Goal: Task Accomplishment & Management: Manage account settings

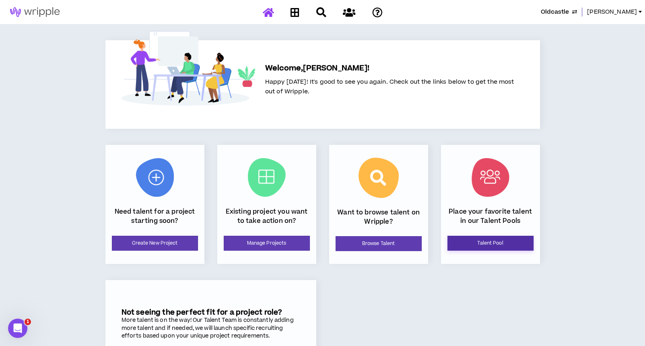
click at [481, 238] on link "Talent Pool" at bounding box center [490, 243] width 86 height 15
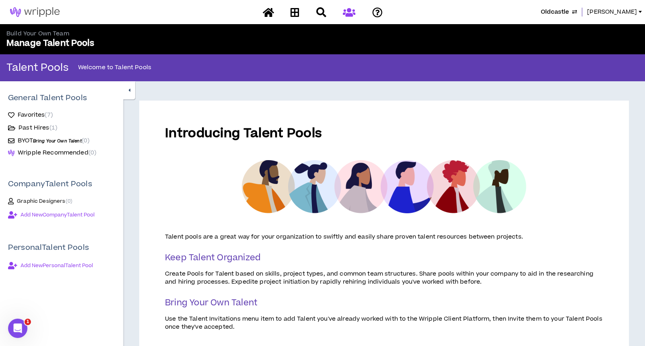
click at [93, 216] on span "Add New Company Talent Pool" at bounding box center [58, 215] width 74 height 6
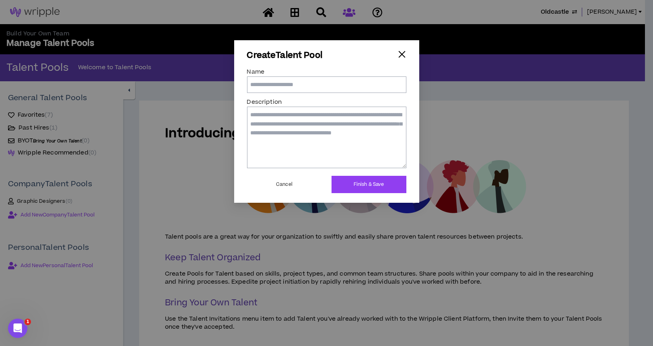
click at [332, 82] on input "Name" at bounding box center [326, 84] width 159 height 16
type input "**********"
click at [335, 131] on textarea "Description" at bounding box center [326, 137] width 159 height 61
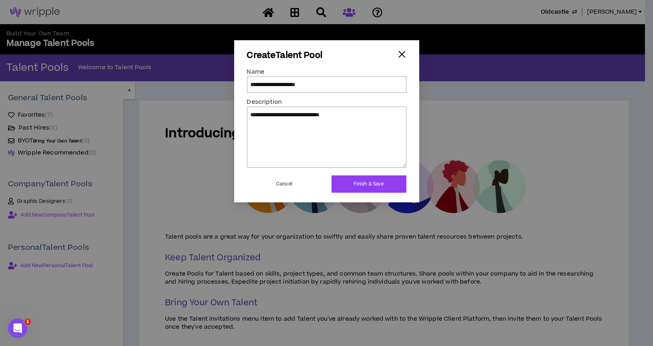
type textarea "**********"
click at [354, 179] on button "Finish & Save" at bounding box center [368, 183] width 75 height 17
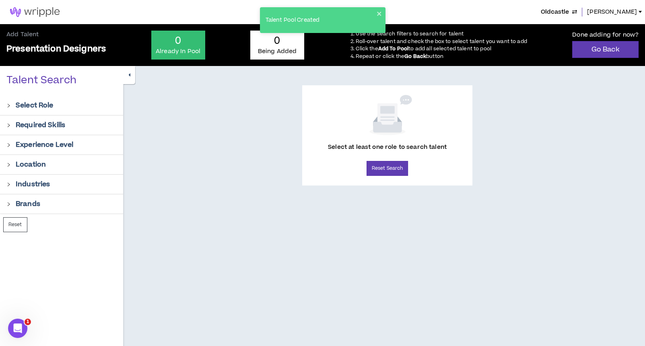
click at [10, 105] on icon "right" at bounding box center [8, 105] width 4 height 4
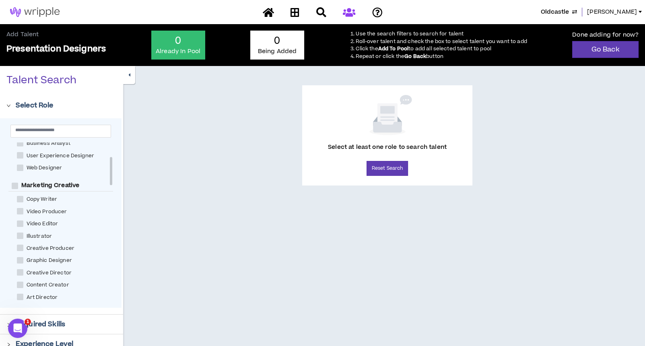
scroll to position [107, 0]
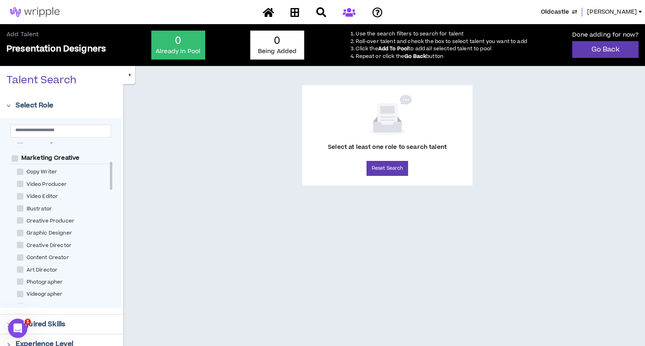
click at [19, 234] on span at bounding box center [20, 233] width 6 height 6
checkbox Designer "****"
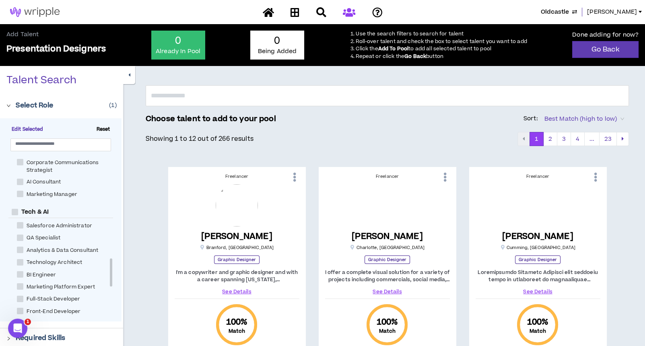
scroll to position [590, 0]
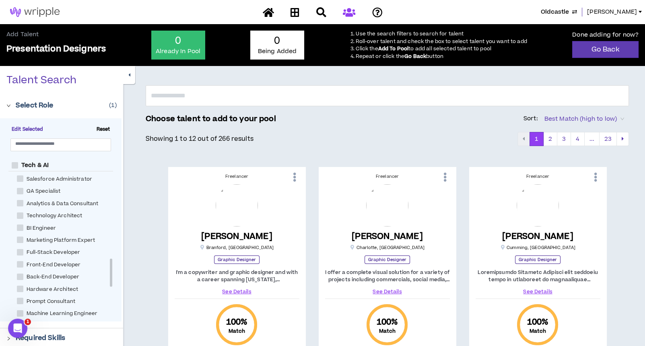
click at [52, 336] on p "Required Skills" at bounding box center [40, 338] width 49 height 10
click at [58, 333] on p "Required Skills" at bounding box center [40, 338] width 49 height 10
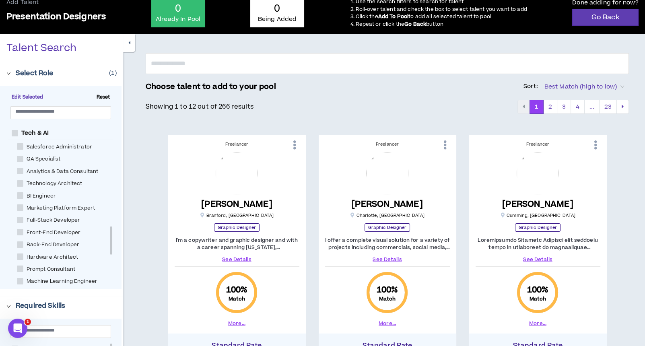
scroll to position [53, 0]
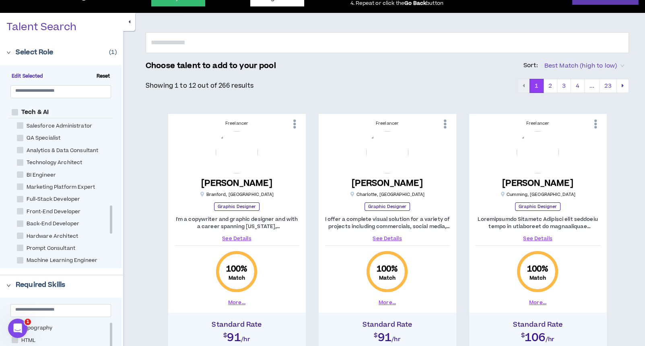
click at [39, 281] on p "Required Skills" at bounding box center [40, 285] width 49 height 10
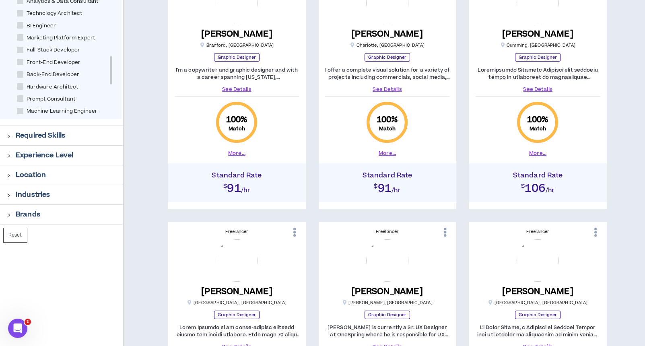
scroll to position [214, 0]
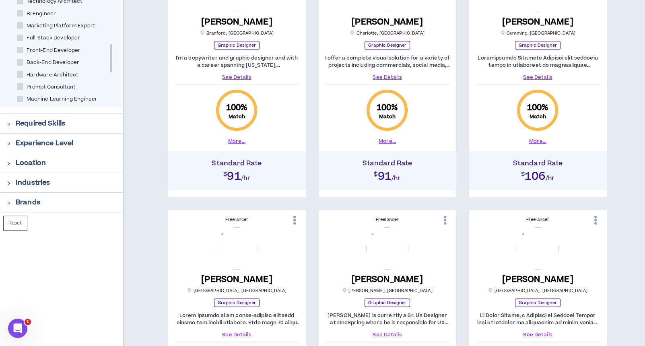
click at [23, 123] on p "Required Skills" at bounding box center [40, 124] width 49 height 10
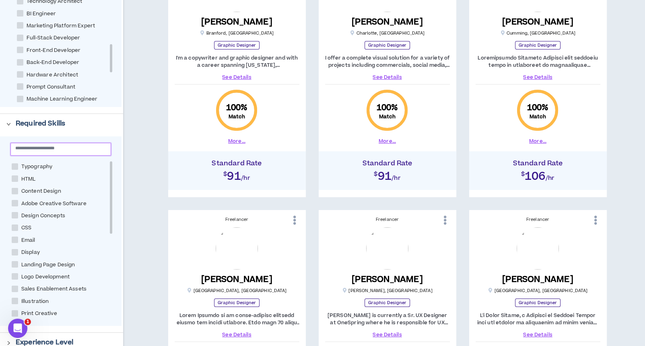
click at [34, 147] on input "text" at bounding box center [57, 148] width 84 height 6
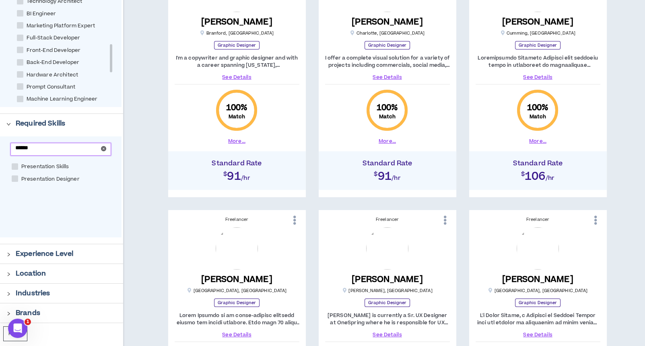
type input "******"
click at [17, 177] on span at bounding box center [15, 178] width 6 height 6
checkbox Designer "****"
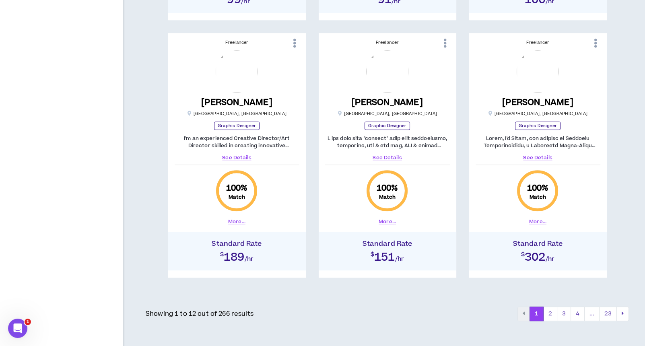
scroll to position [893, 0]
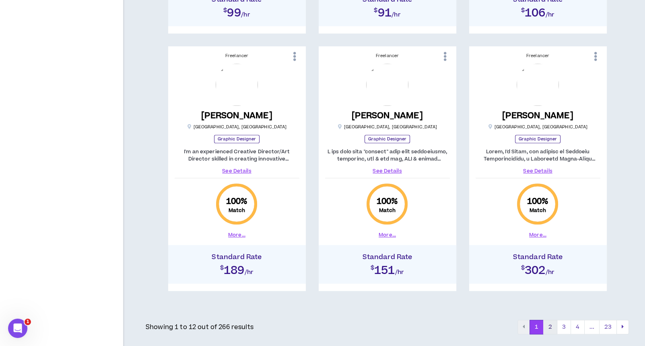
click at [555, 327] on button "2" at bounding box center [550, 327] width 14 height 14
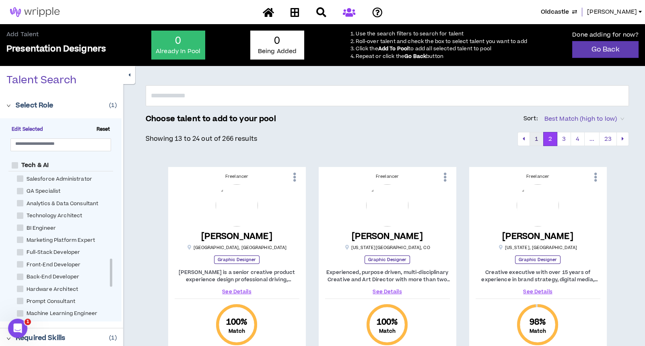
click at [538, 139] on button "1" at bounding box center [536, 139] width 14 height 14
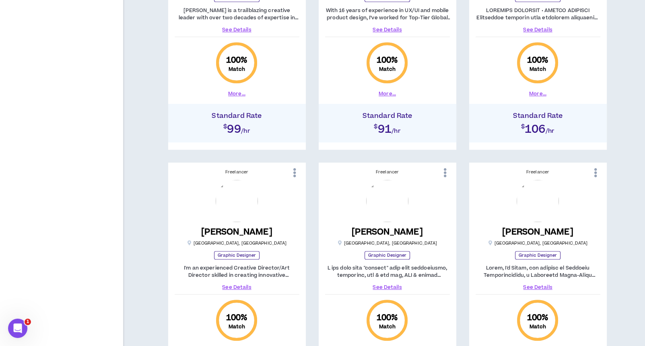
scroll to position [732, 0]
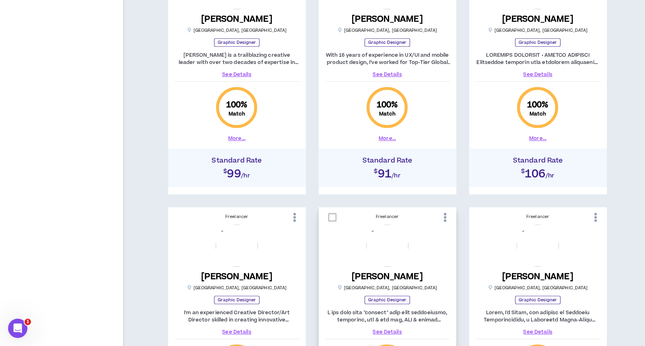
click at [443, 213] on icon at bounding box center [445, 217] width 8 height 14
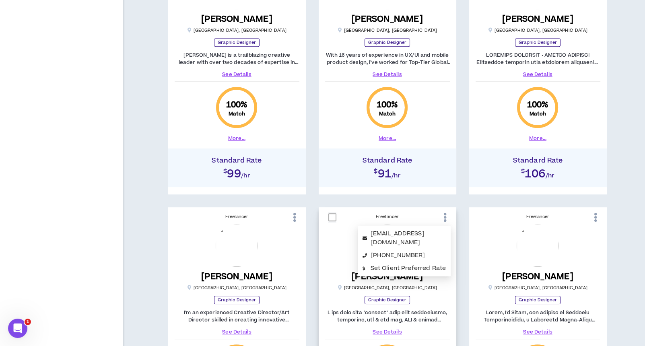
click at [333, 214] on span at bounding box center [332, 217] width 8 height 8
checkbox input "****"
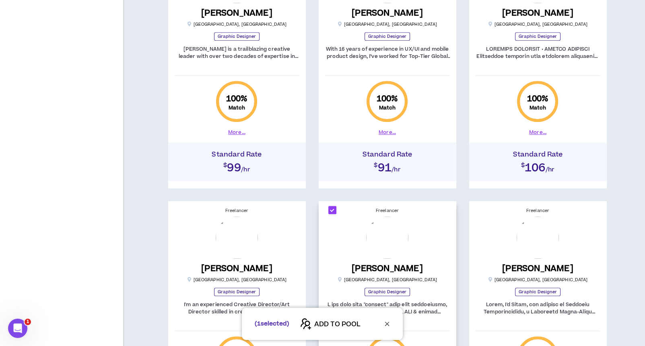
scroll to position [939, 0]
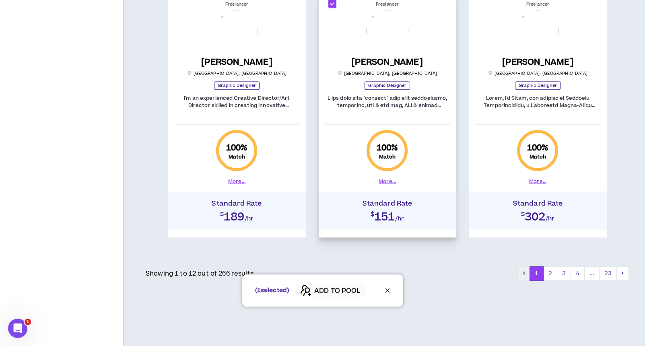
click at [331, 287] on span "ADD TO POOL" at bounding box center [337, 291] width 46 height 10
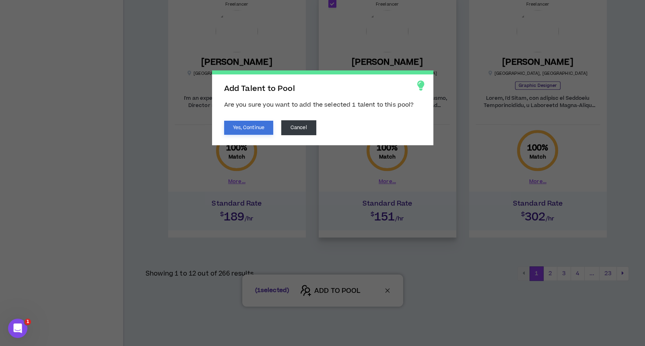
click at [252, 124] on button "Yes, Continue" at bounding box center [248, 128] width 49 height 14
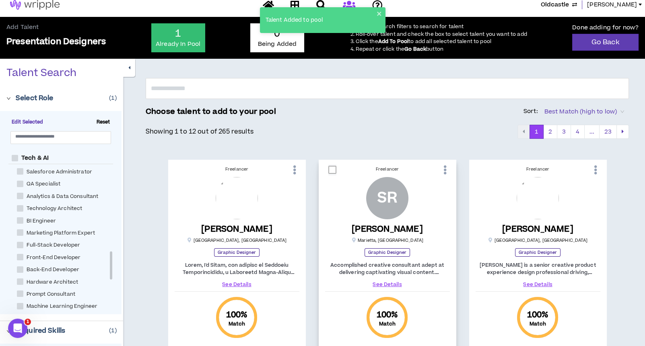
scroll to position [0, 0]
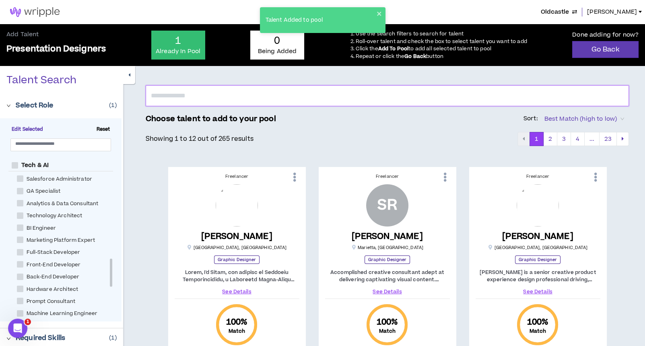
click at [315, 100] on input "text" at bounding box center [387, 95] width 483 height 21
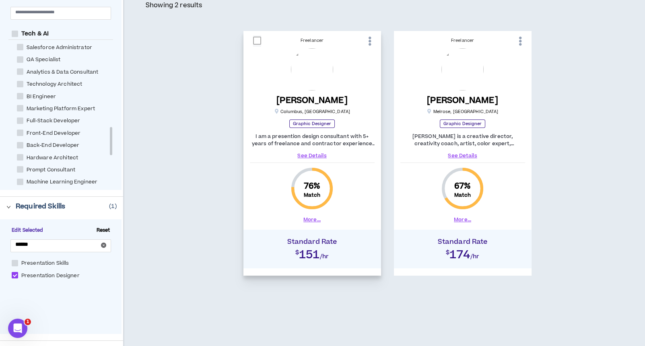
scroll to position [107, 0]
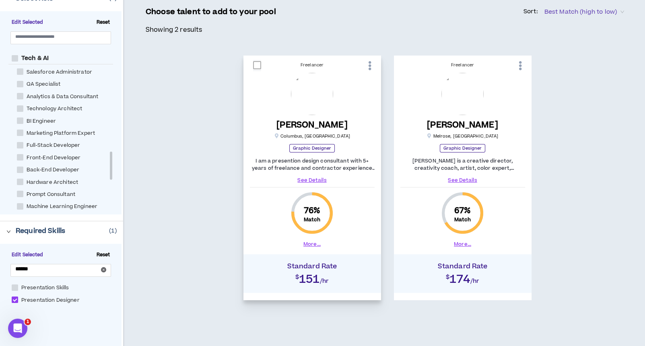
type input "****"
click at [260, 62] on span at bounding box center [257, 65] width 8 height 8
checkbox input "****"
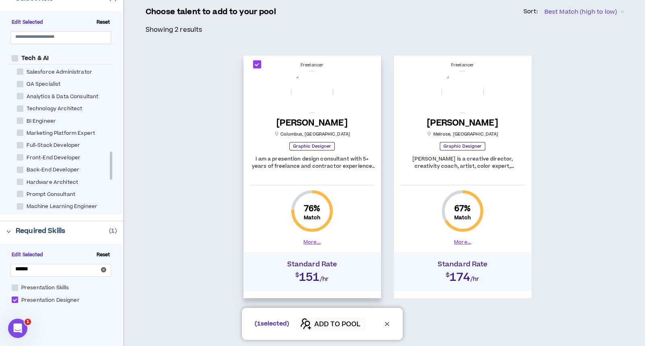
click at [346, 321] on span "ADD TO POOL" at bounding box center [337, 324] width 46 height 10
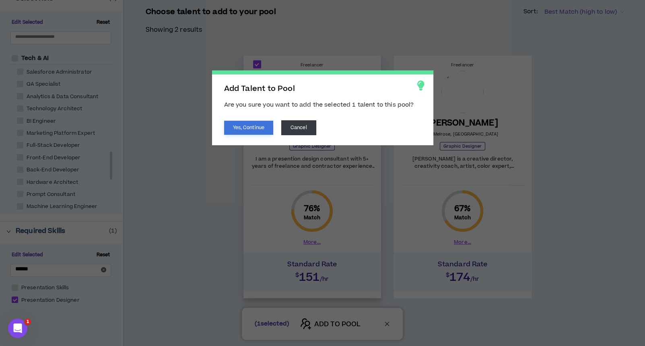
click at [239, 130] on button "Yes, Continue" at bounding box center [248, 128] width 49 height 14
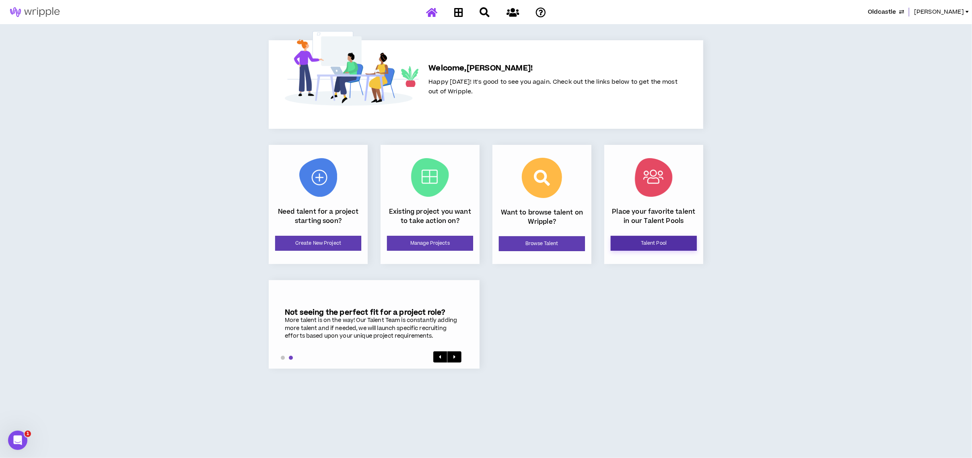
click at [670, 247] on link "Talent Pool" at bounding box center [654, 243] width 86 height 15
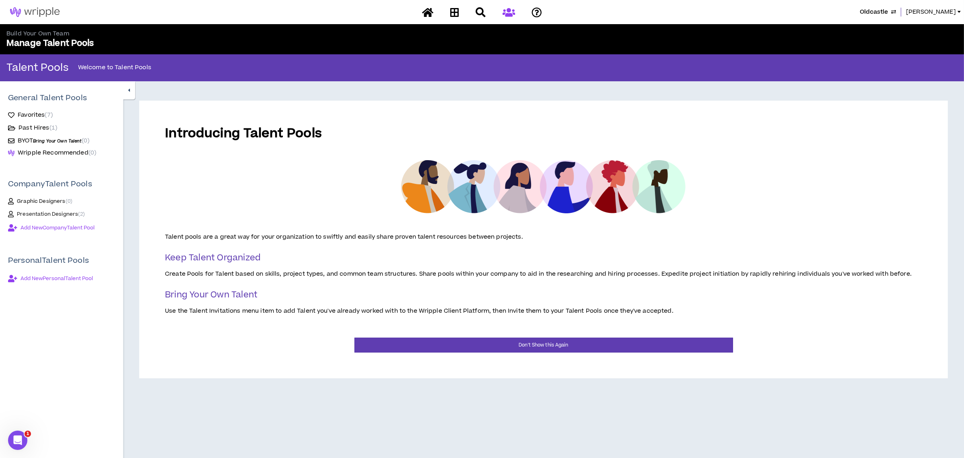
click at [45, 214] on span "Presentation Designers ( 2 )" at bounding box center [51, 214] width 68 height 6
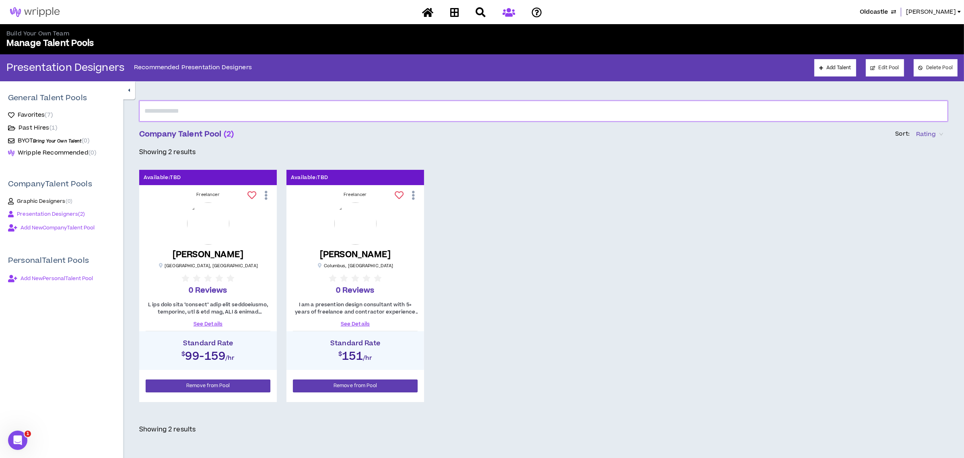
click at [197, 109] on input "text" at bounding box center [543, 111] width 808 height 21
type input "**********"
click at [198, 110] on input "text" at bounding box center [543, 111] width 808 height 21
type input "******"
click at [201, 107] on input "text" at bounding box center [543, 111] width 808 height 21
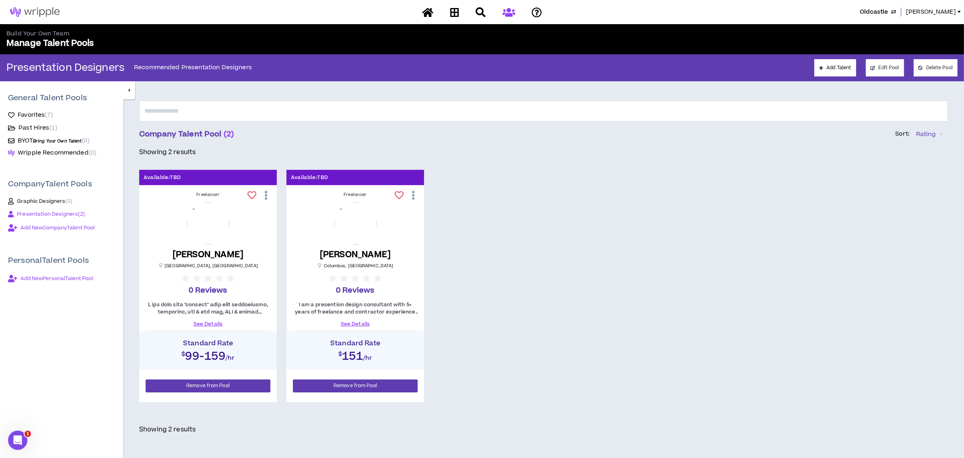
click at [42, 213] on span "Presentation Designers ( 2 )" at bounding box center [51, 214] width 68 height 6
click at [840, 68] on link "Add Talent" at bounding box center [834, 67] width 41 height 17
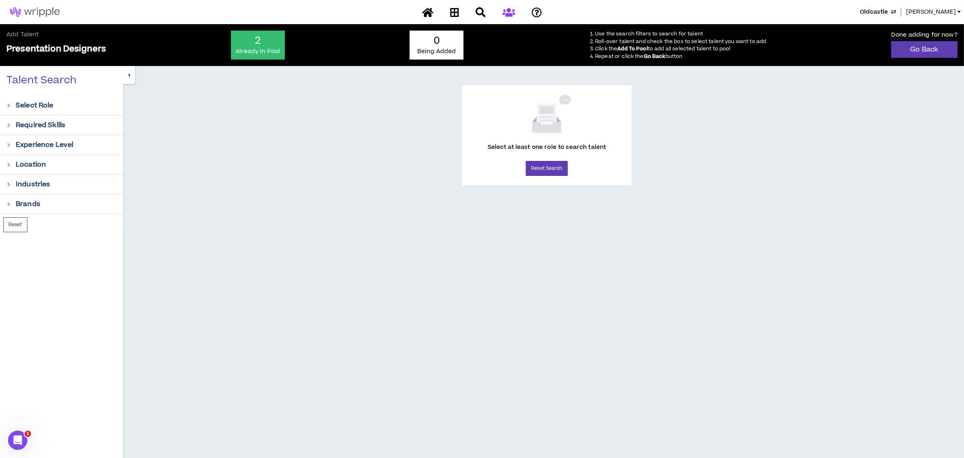
click at [7, 104] on icon "right" at bounding box center [8, 105] width 4 height 4
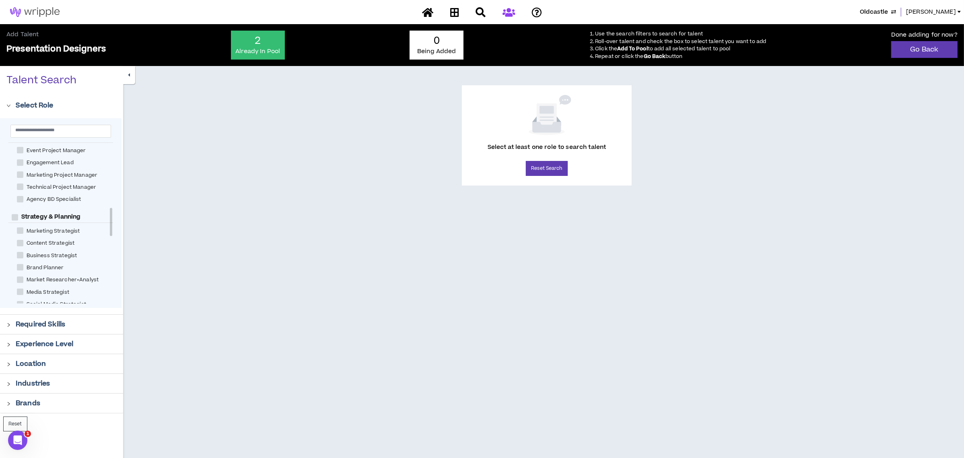
scroll to position [483, 0]
drag, startPoint x: 442, startPoint y: 317, endPoint x: 440, endPoint y: 313, distance: 4.1
click at [442, 316] on div "Select at least one role to search talent Reset Search" at bounding box center [543, 283] width 841 height 434
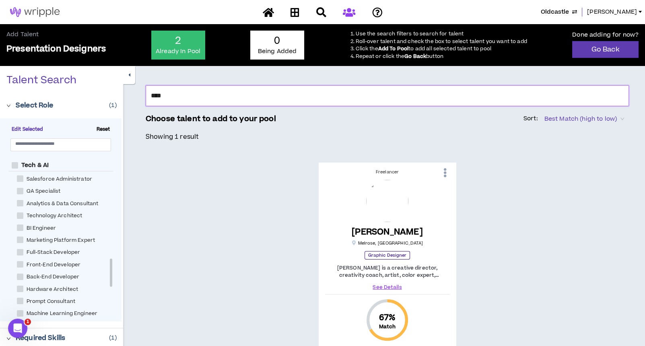
click at [165, 96] on input "****" at bounding box center [387, 95] width 483 height 21
drag, startPoint x: 181, startPoint y: 96, endPoint x: 133, endPoint y: 88, distance: 48.4
click at [133, 88] on div "**** Choose talent to add to your pool Sort: Best Match (high to low) Showing 1…" at bounding box center [384, 260] width 522 height 389
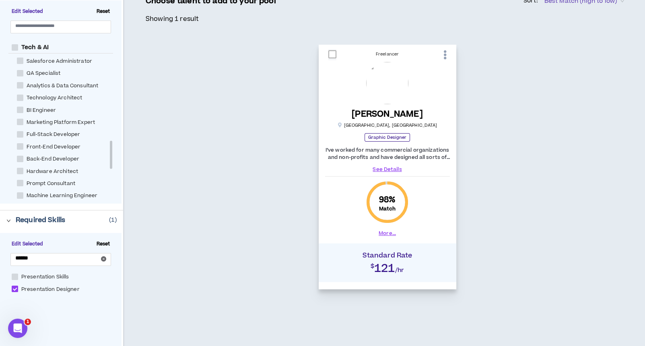
scroll to position [107, 0]
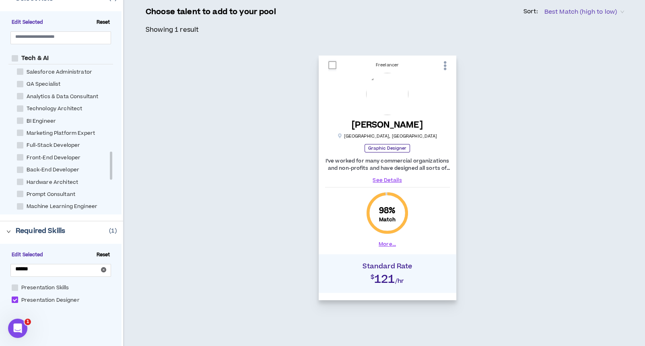
type input "******"
click at [334, 67] on span at bounding box center [332, 65] width 8 height 8
checkbox input "****"
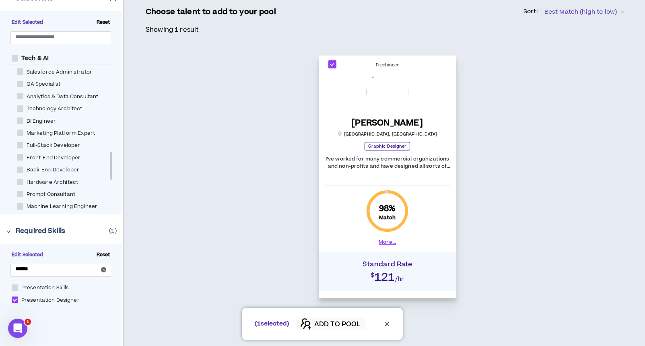
click at [333, 322] on span "ADD TO POOL" at bounding box center [337, 324] width 46 height 10
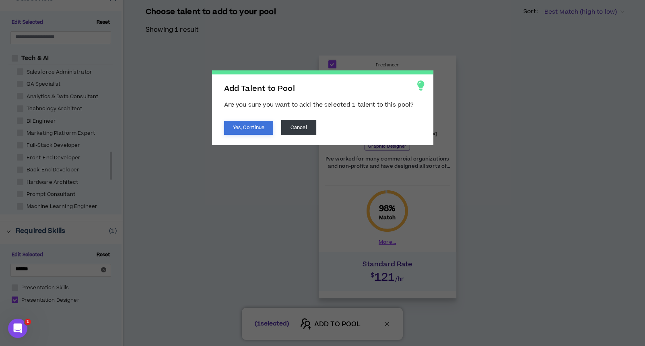
click at [252, 124] on button "Yes, Continue" at bounding box center [248, 128] width 49 height 14
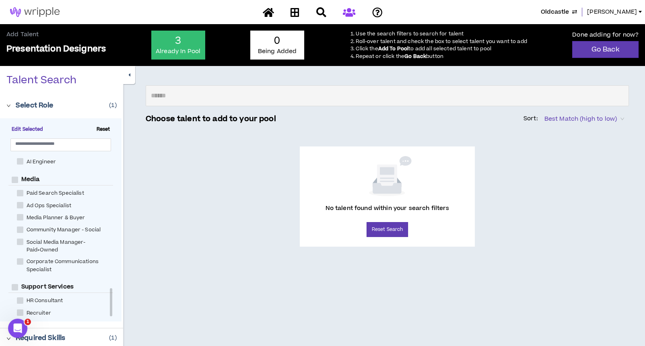
scroll to position [493, 0]
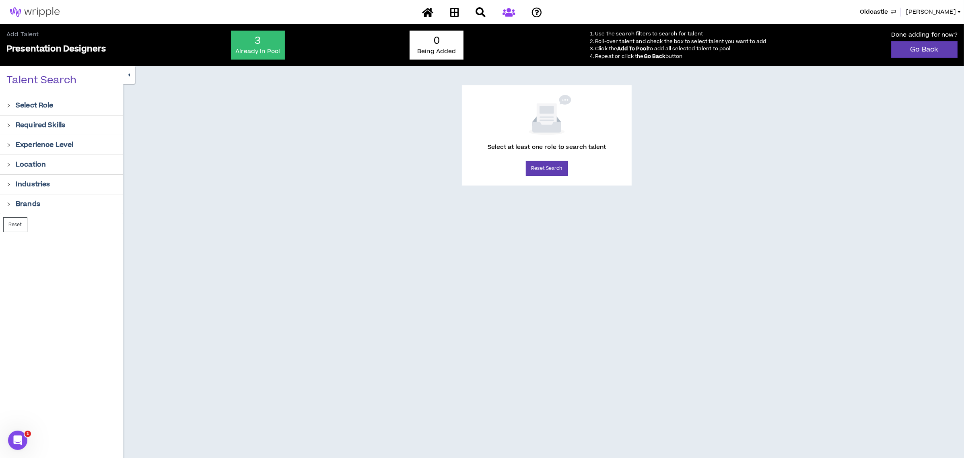
click at [251, 42] on p "3" at bounding box center [258, 41] width 46 height 13
click at [9, 105] on icon "right" at bounding box center [8, 105] width 4 height 4
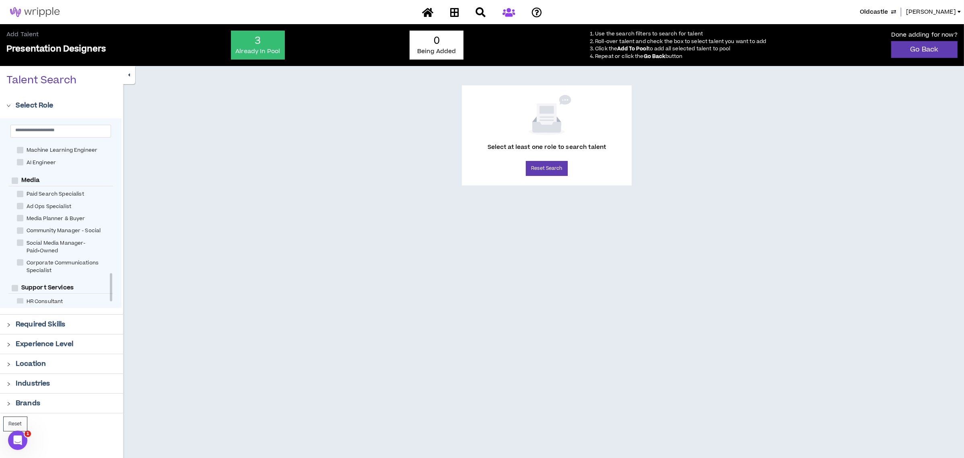
scroll to position [761, 0]
click at [42, 131] on input "text" at bounding box center [57, 130] width 84 height 6
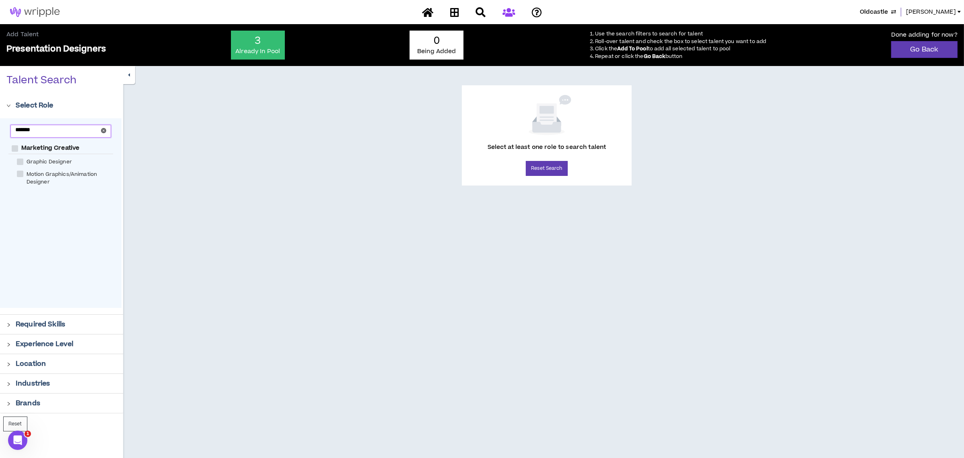
type input "*******"
click at [22, 161] on span at bounding box center [20, 161] width 6 height 6
checkbox Designer "****"
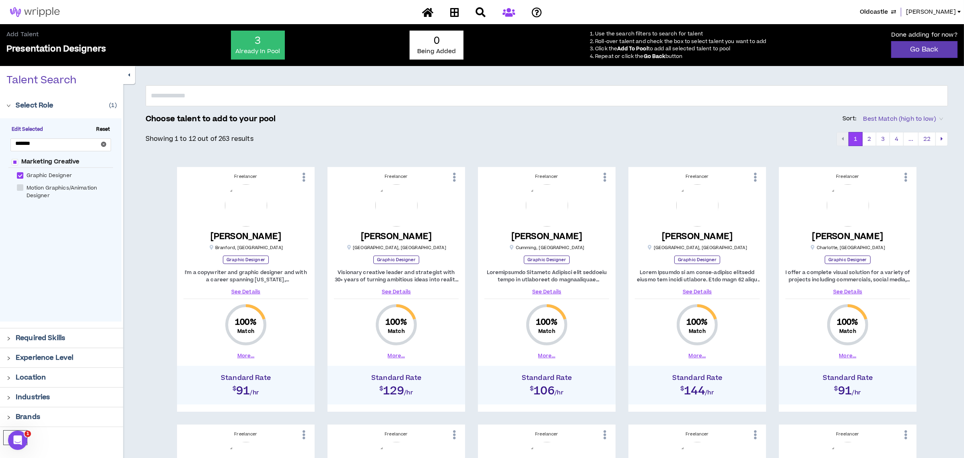
click at [62, 338] on p "Required Skills" at bounding box center [40, 338] width 49 height 10
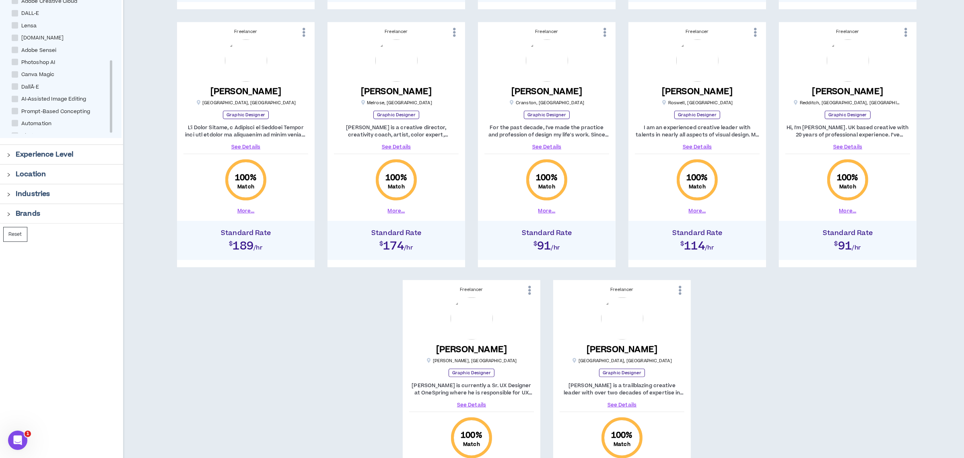
scroll to position [322, 0]
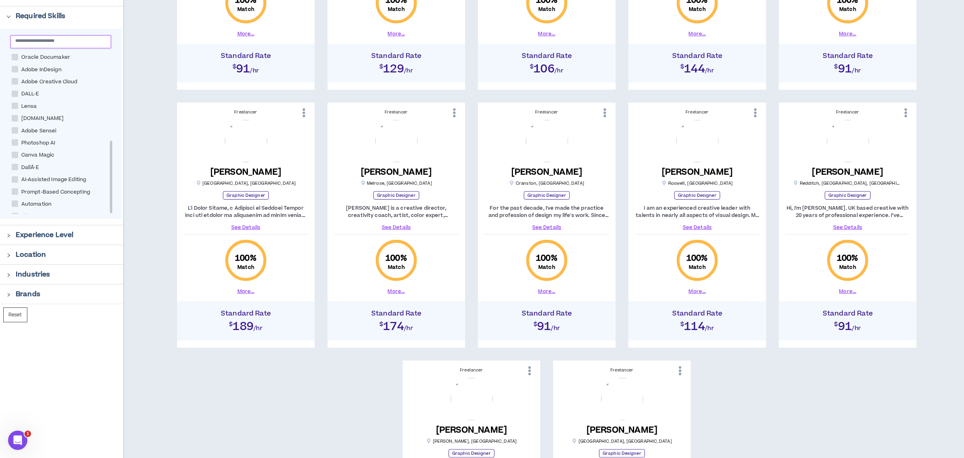
click at [25, 42] on input "text" at bounding box center [57, 40] width 84 height 6
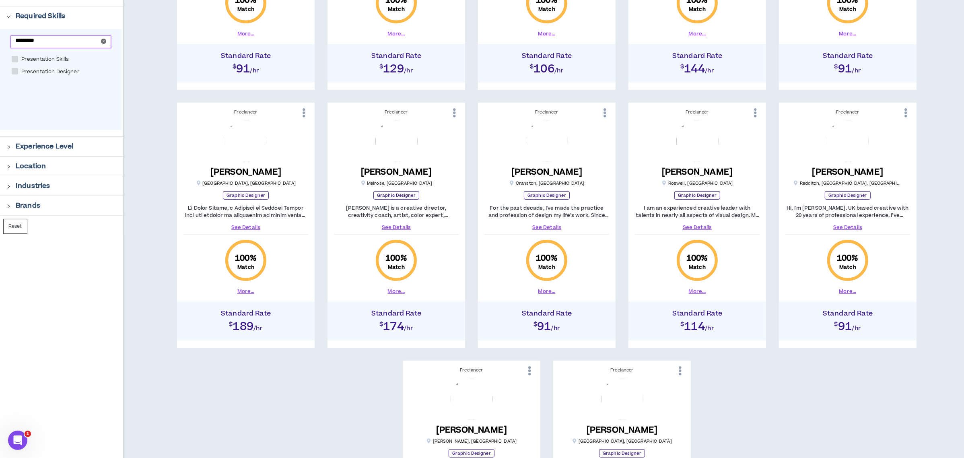
type input "*********"
click at [16, 70] on span at bounding box center [15, 71] width 6 height 6
checkbox Designer "****"
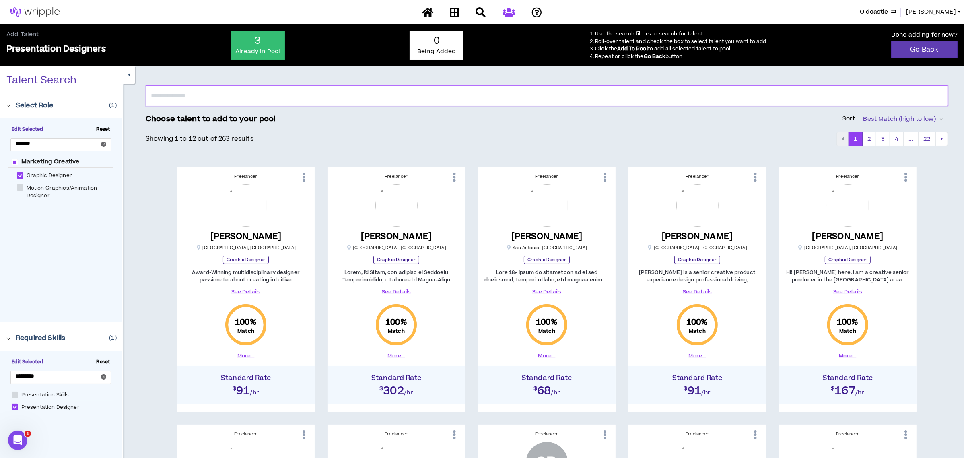
click at [217, 94] on input "text" at bounding box center [547, 95] width 802 height 21
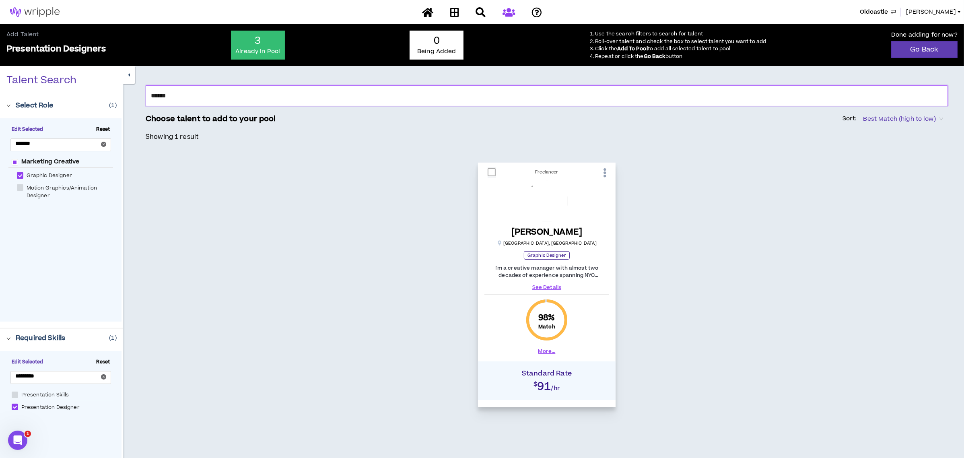
type input "******"
click at [488, 173] on span at bounding box center [491, 172] width 8 height 8
checkbox input "****"
click at [500, 435] on span "ADD TO POOL" at bounding box center [497, 436] width 46 height 10
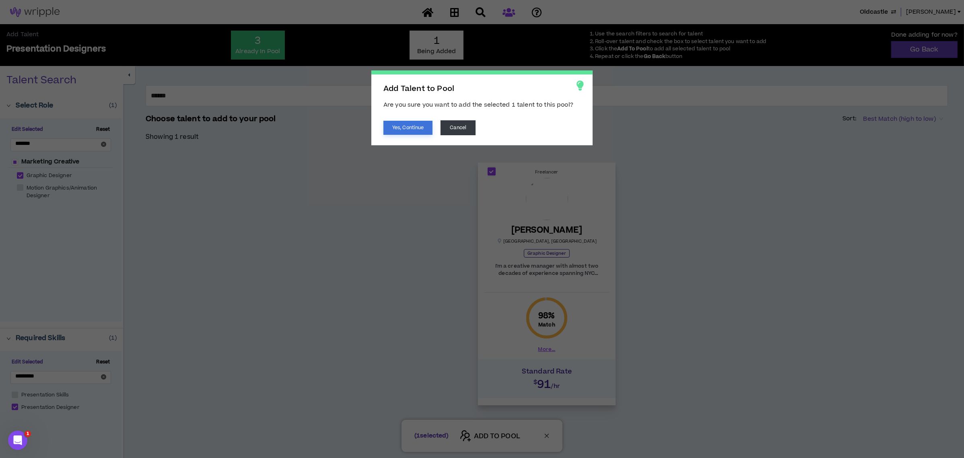
click at [414, 127] on button "Yes, Continue" at bounding box center [407, 128] width 49 height 14
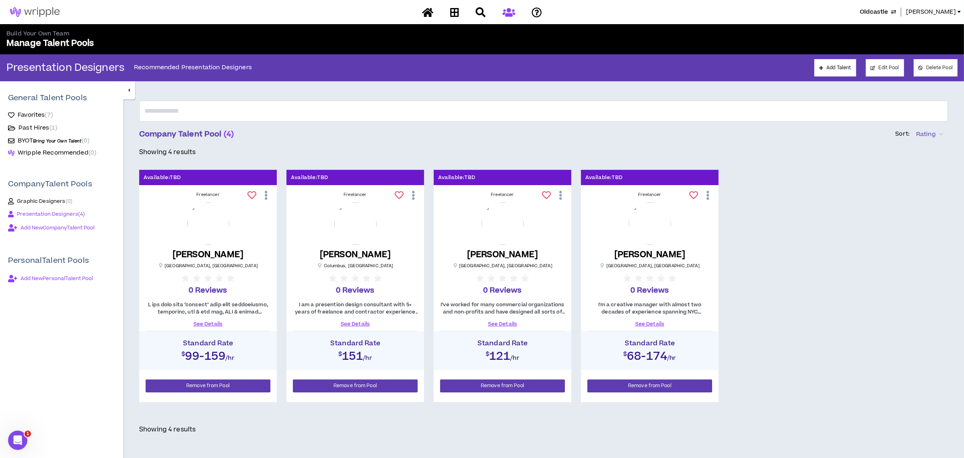
click at [56, 210] on link "Presentation Designers ( 4 )" at bounding box center [61, 214] width 107 height 10
click at [62, 211] on span "Presentation Designers ( 4 )" at bounding box center [51, 214] width 68 height 6
click at [205, 114] on input "text" at bounding box center [543, 111] width 808 height 21
click at [820, 64] on link "Add Talent" at bounding box center [834, 67] width 41 height 17
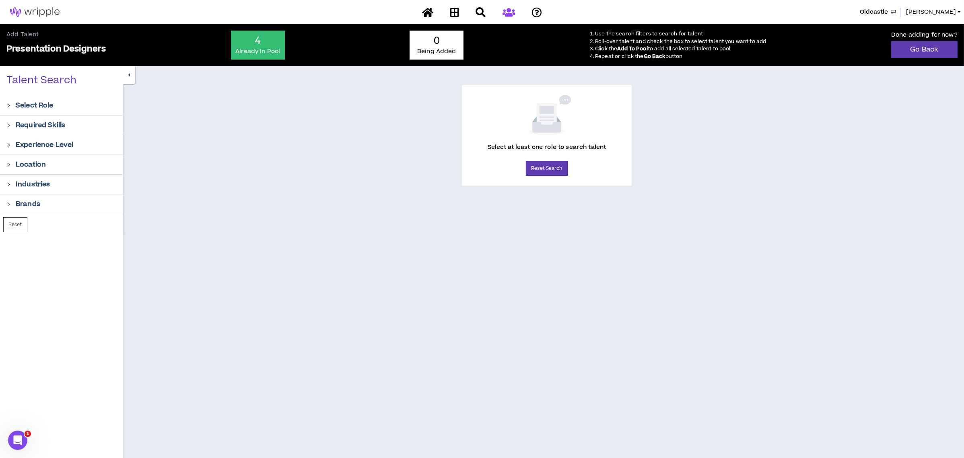
click at [9, 143] on icon "right" at bounding box center [8, 145] width 4 height 4
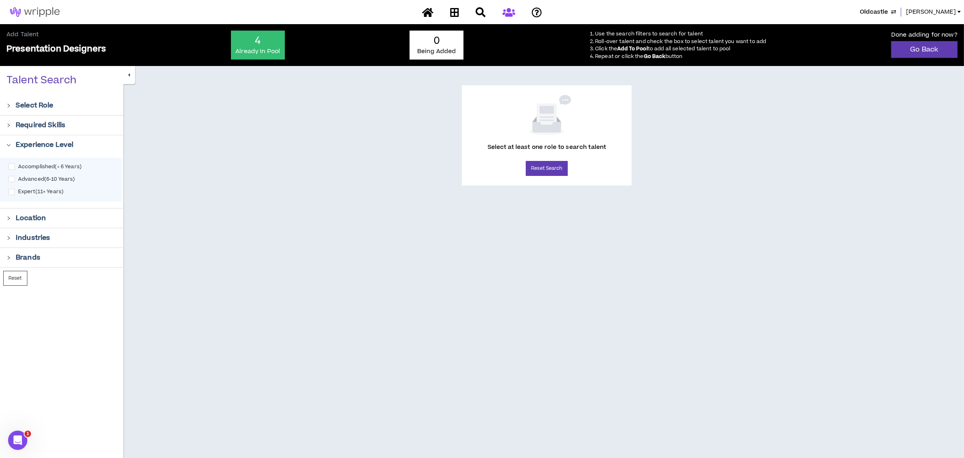
click at [9, 109] on div at bounding box center [10, 105] width 9 height 9
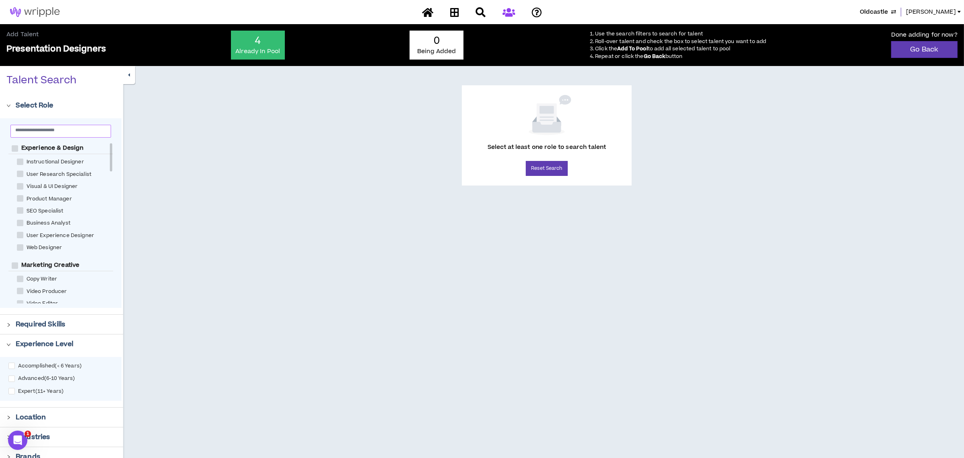
click at [37, 125] on span at bounding box center [60, 131] width 101 height 13
click at [38, 127] on input "text" at bounding box center [57, 130] width 84 height 6
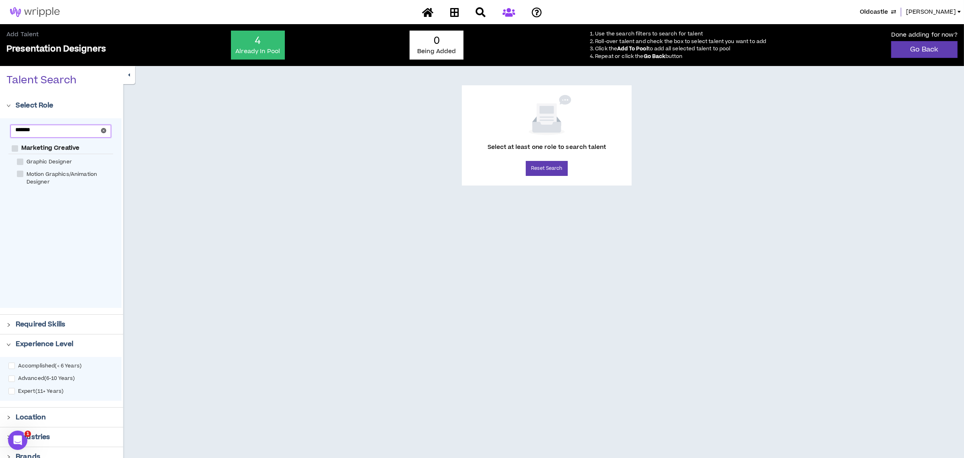
type input "*******"
click at [17, 162] on span at bounding box center [20, 161] width 6 height 6
checkbox Designer "****"
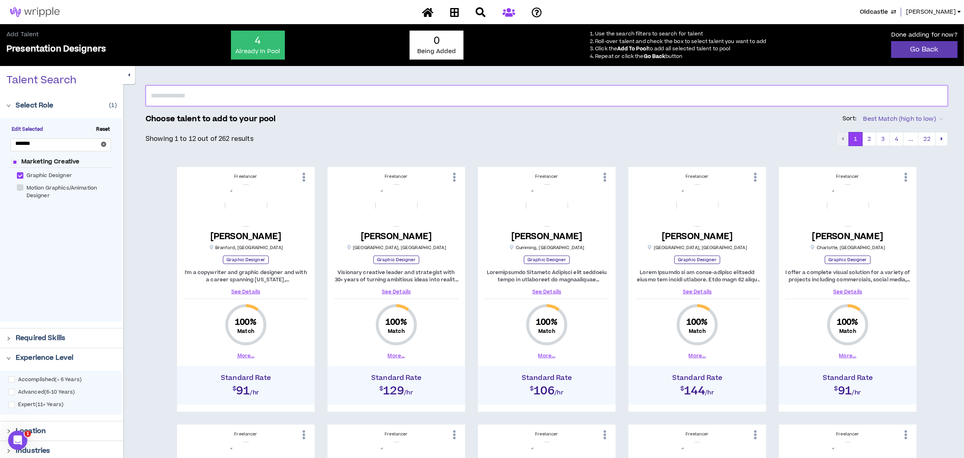
click at [210, 99] on input "text" at bounding box center [547, 95] width 802 height 21
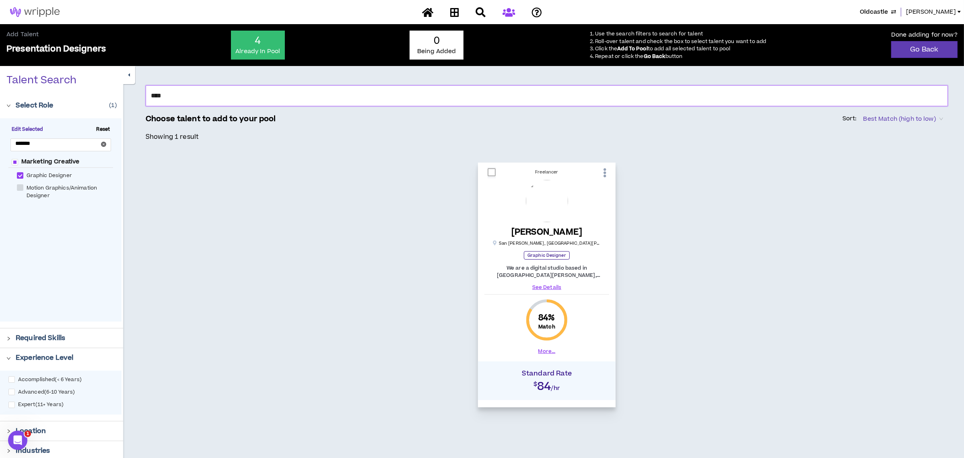
type input "****"
click at [493, 173] on span at bounding box center [491, 172] width 8 height 8
checkbox input "****"
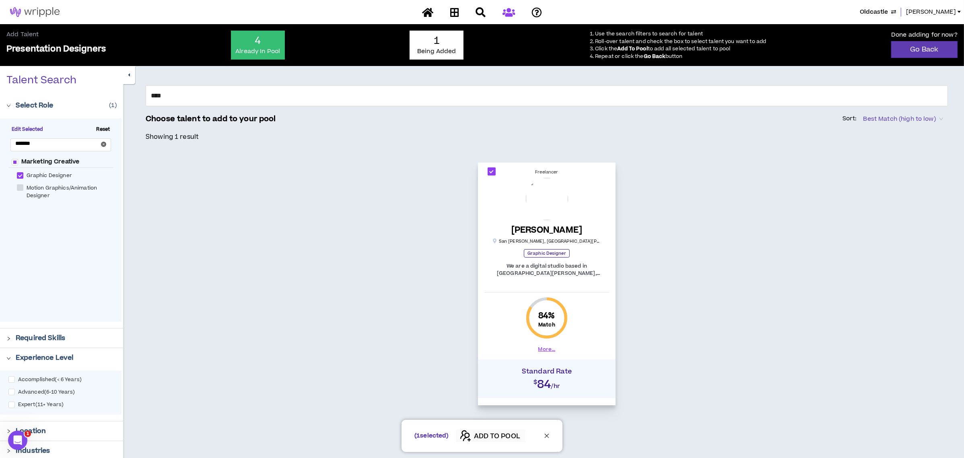
click at [505, 434] on span "ADD TO POOL" at bounding box center [497, 436] width 46 height 10
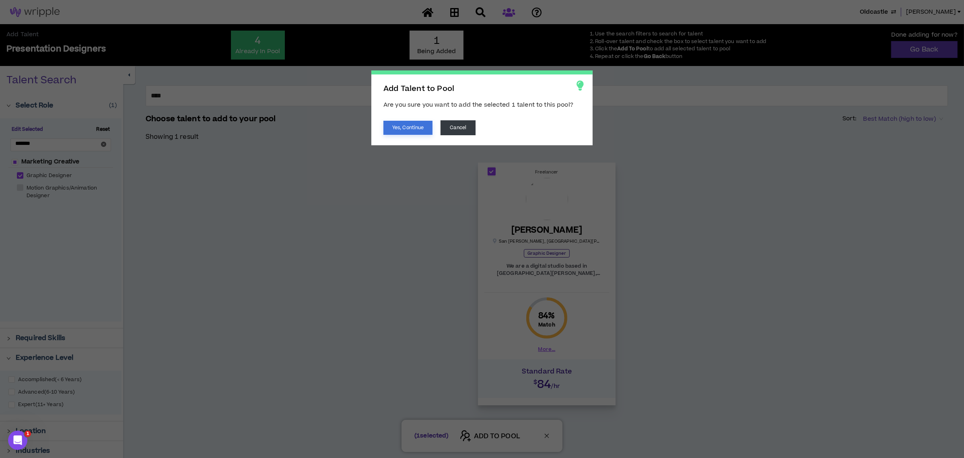
click at [405, 125] on button "Yes, Continue" at bounding box center [407, 128] width 49 height 14
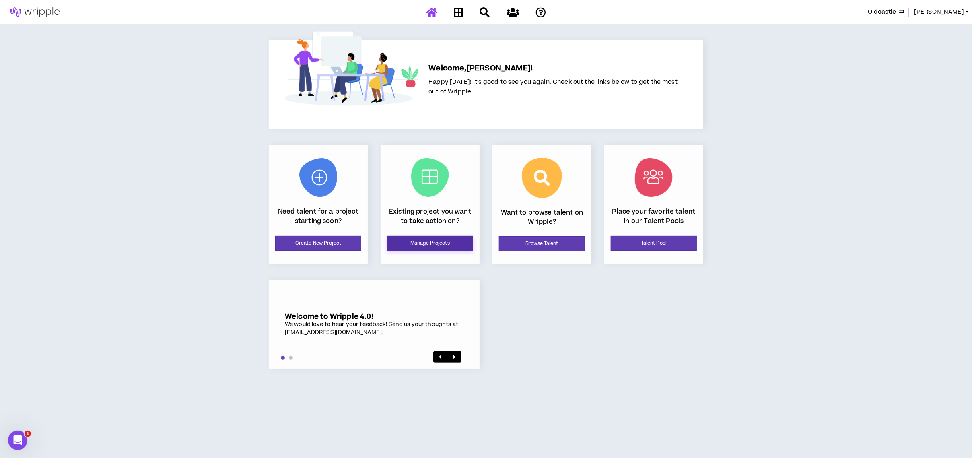
click at [429, 243] on link "Manage Projects" at bounding box center [430, 243] width 86 height 15
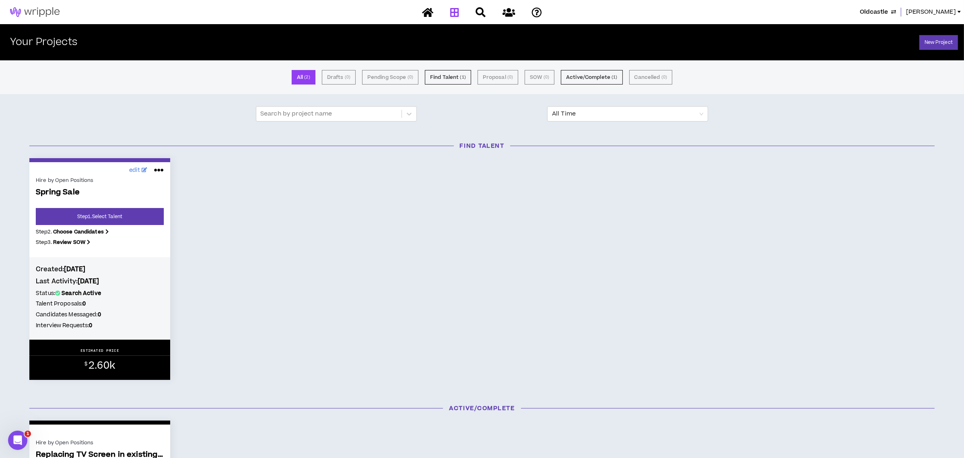
click at [865, 13] on span "Oldcastle" at bounding box center [873, 12] width 28 height 9
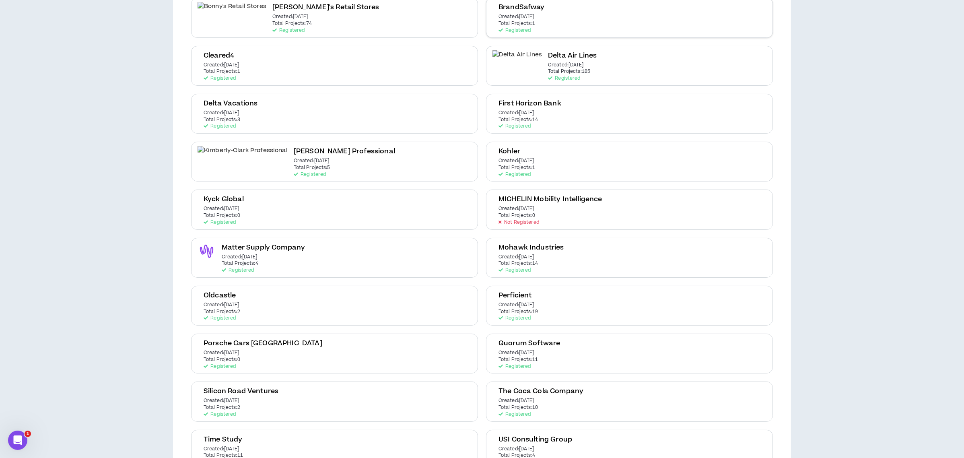
scroll to position [230, 0]
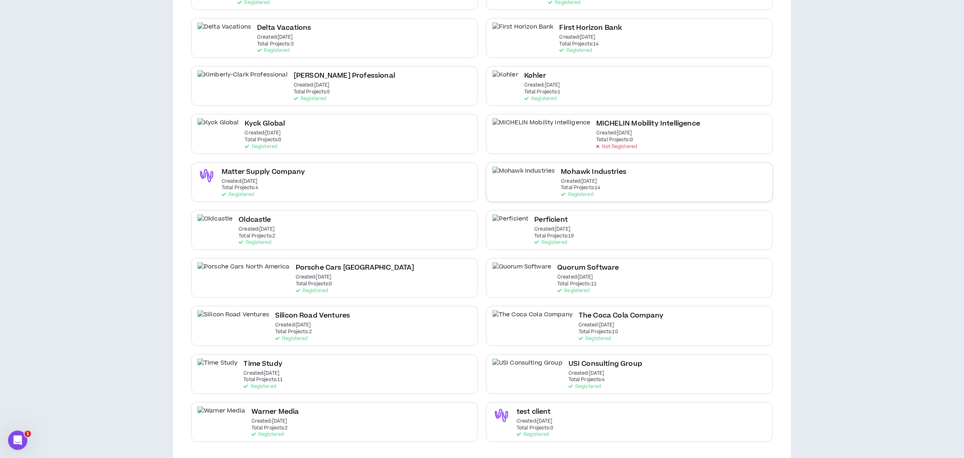
click at [561, 174] on h2 "Mohawk Industries" at bounding box center [594, 172] width 66 height 11
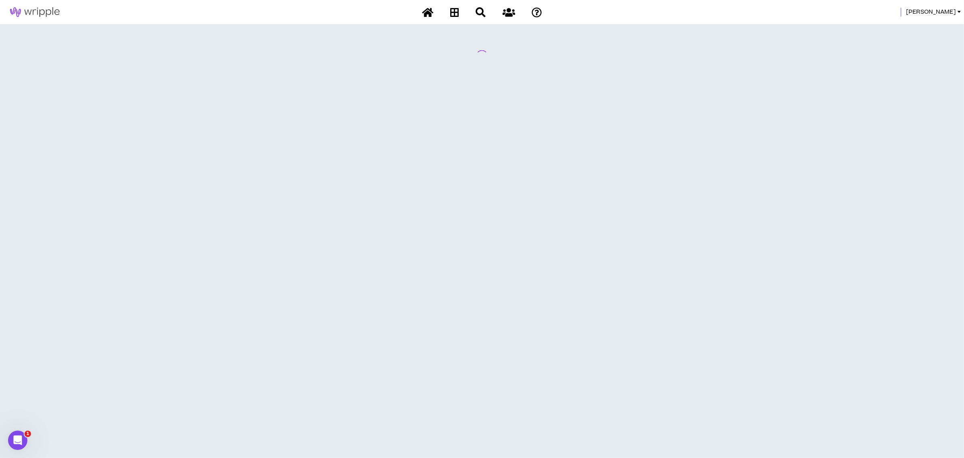
scroll to position [0, 0]
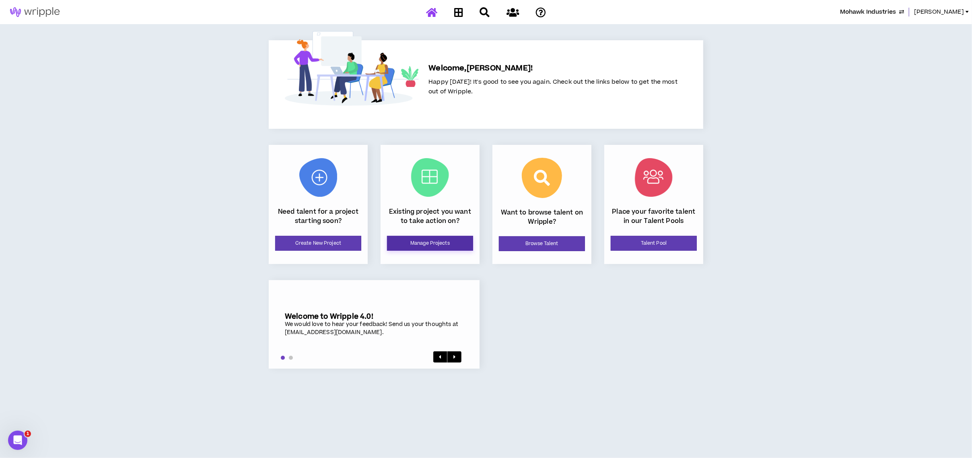
click at [439, 243] on link "Manage Projects" at bounding box center [430, 243] width 86 height 15
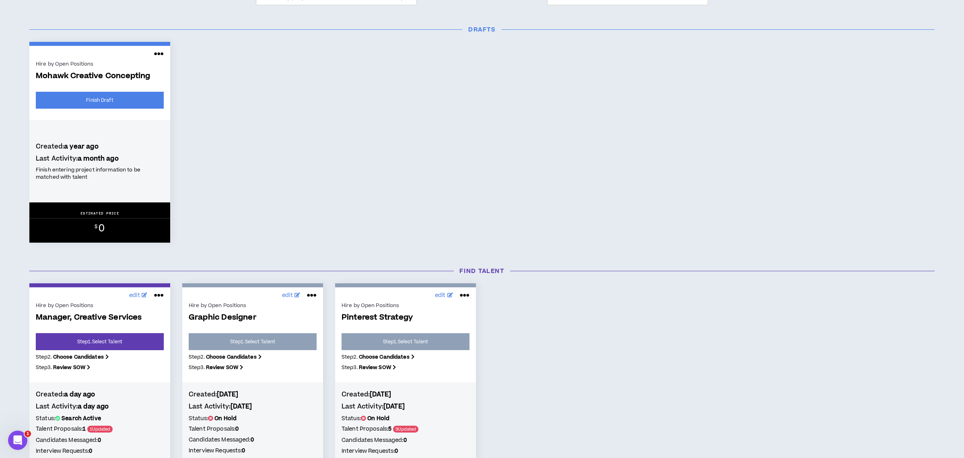
scroll to position [214, 0]
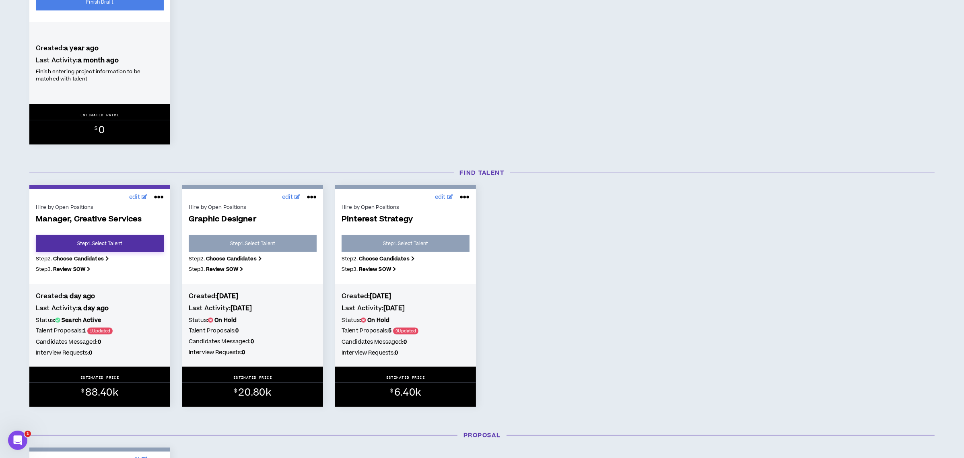
click at [122, 245] on link "Step 1 . Select Talent" at bounding box center [100, 243] width 128 height 17
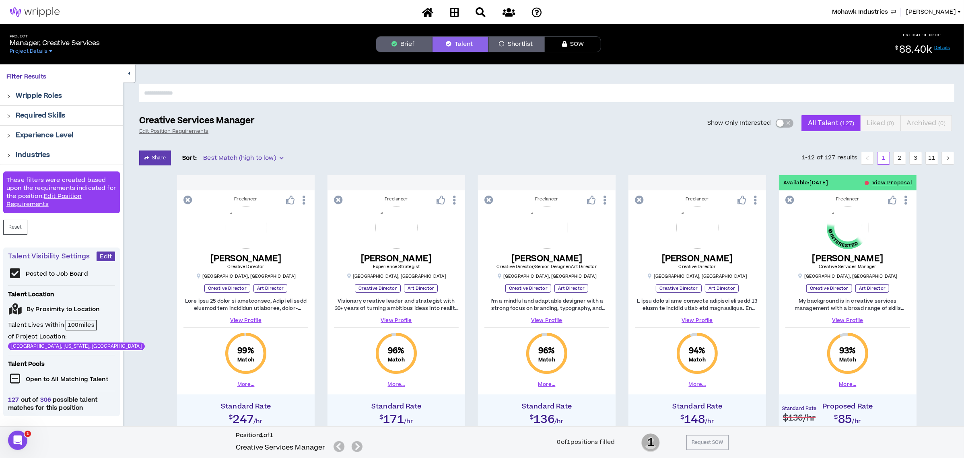
scroll to position [107, 0]
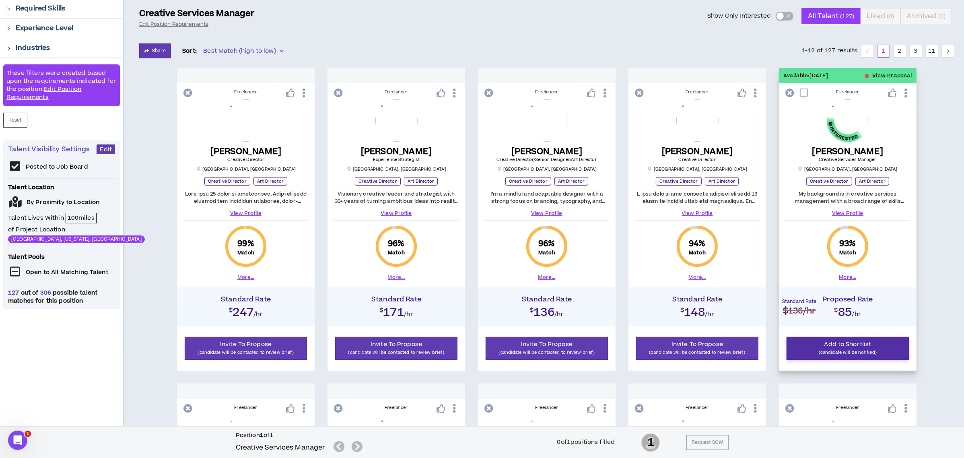
click at [864, 350] on p "(candidate will be notified)" at bounding box center [848, 352] width 112 height 8
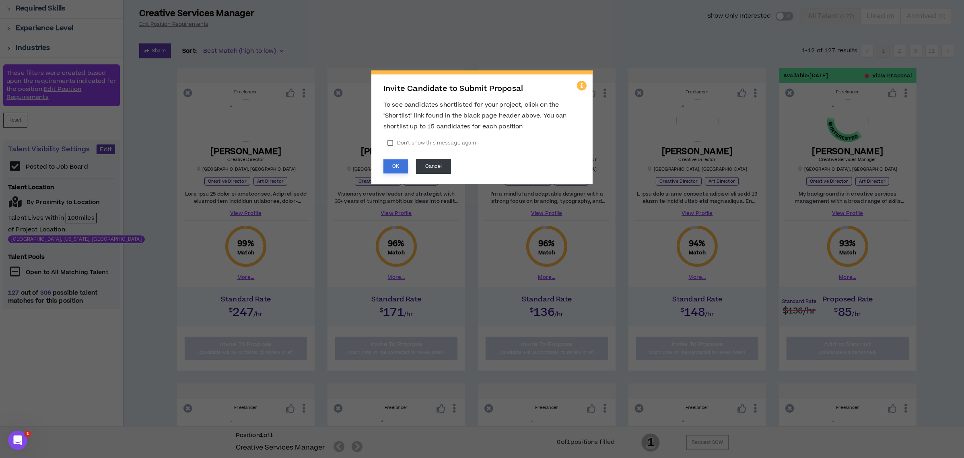
click at [397, 164] on button "OK" at bounding box center [395, 166] width 25 height 14
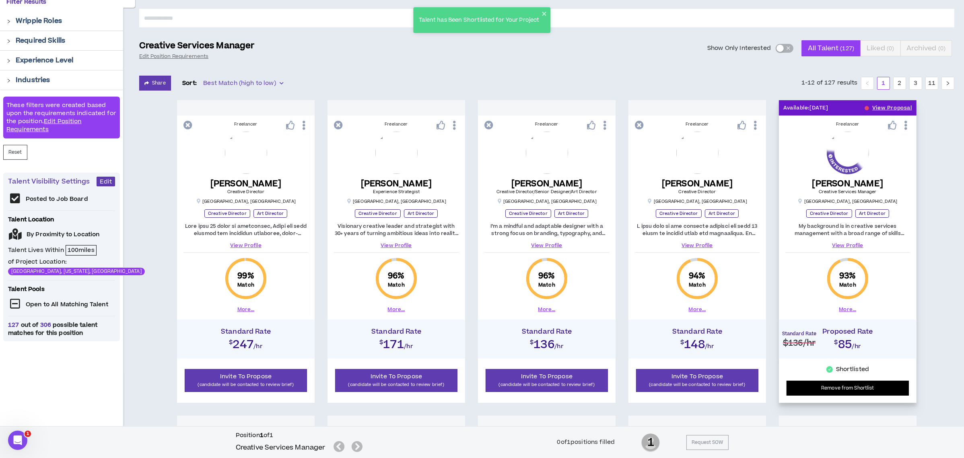
scroll to position [0, 0]
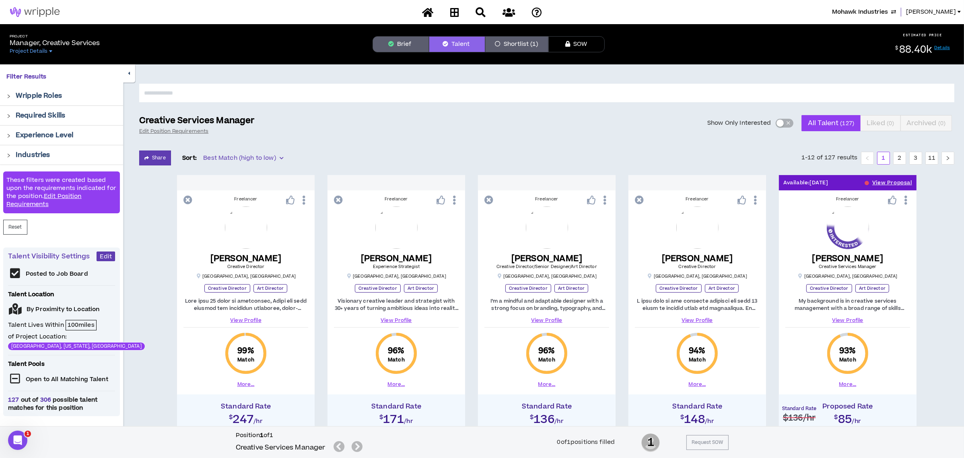
click at [778, 119] on div "button" at bounding box center [779, 122] width 7 height 7
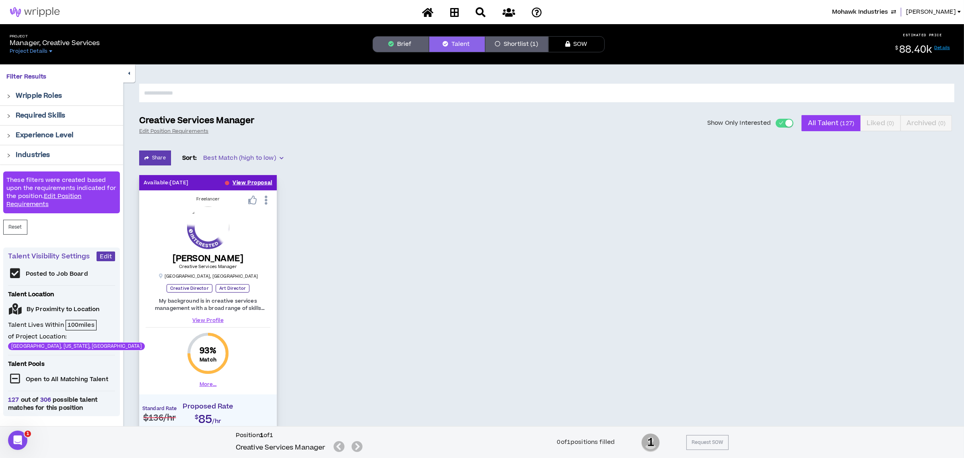
click at [245, 183] on button "View Proposal" at bounding box center [252, 182] width 40 height 15
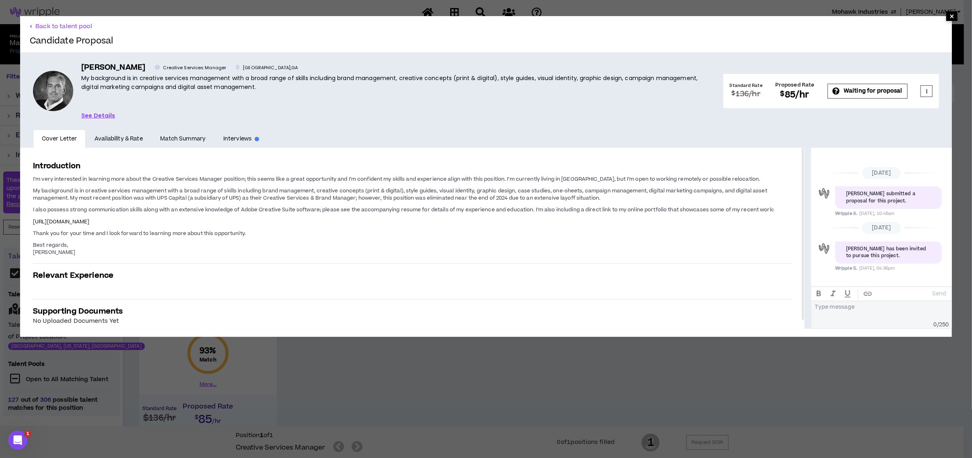
click at [949, 13] on span "×" at bounding box center [951, 16] width 5 height 10
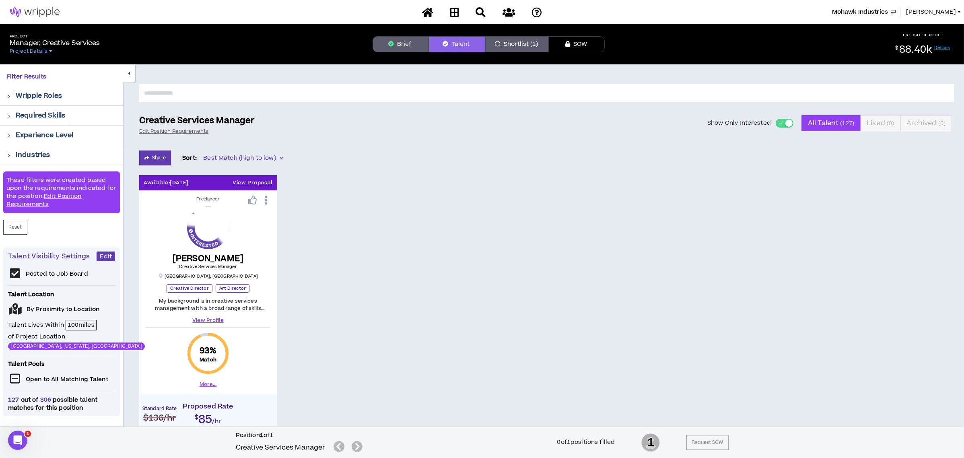
click at [518, 292] on div "Available: [DATE] View Proposal Freelancer [PERSON_NAME] Creative Services Mana…" at bounding box center [546, 326] width 815 height 302
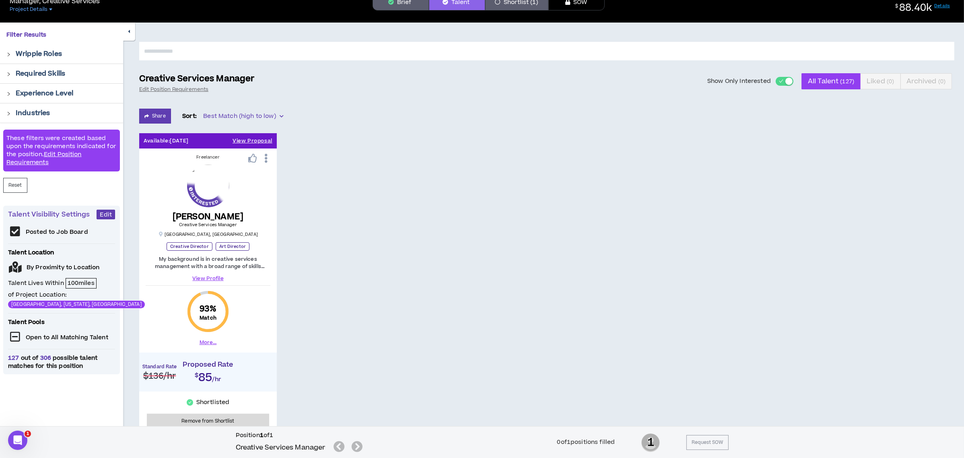
scroll to position [93, 0]
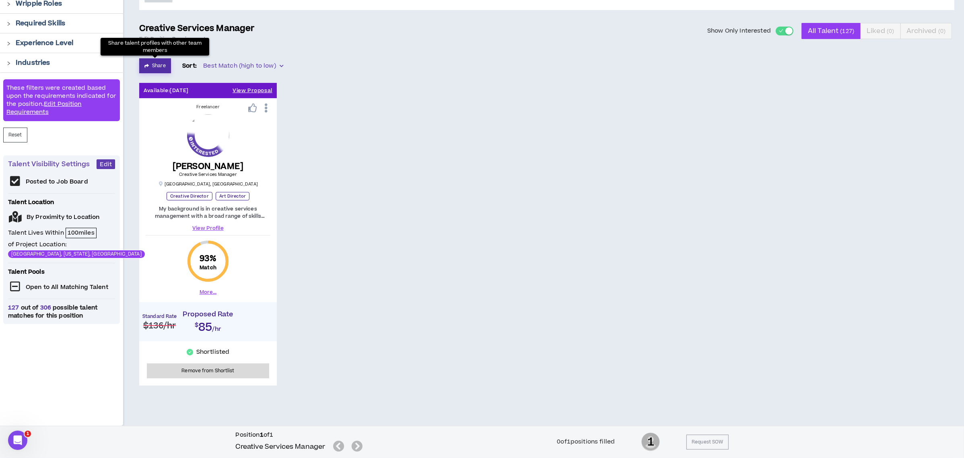
click at [159, 63] on button "Share" at bounding box center [155, 65] width 32 height 15
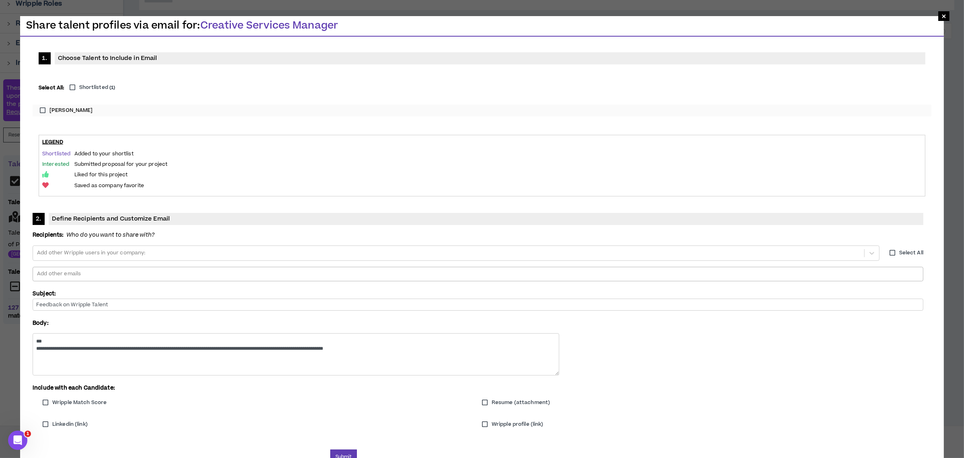
click at [429, 268] on div at bounding box center [477, 274] width 883 height 12
type input "**********"
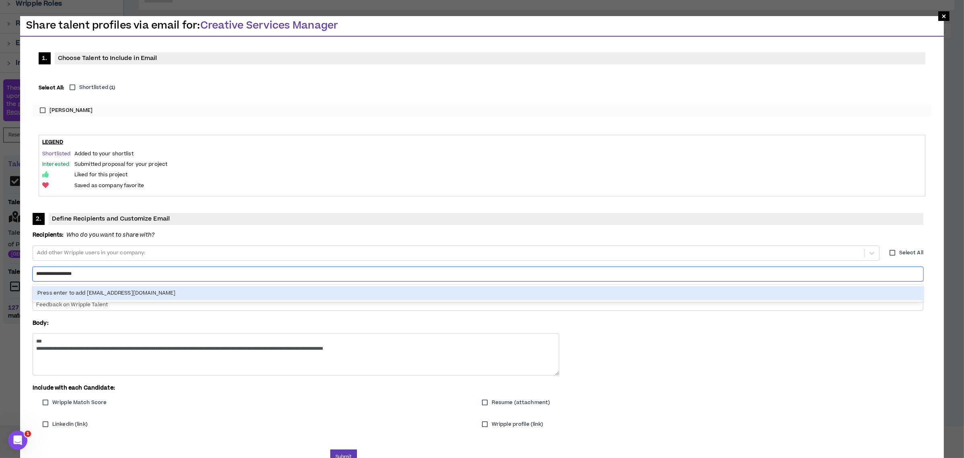
click at [446, 286] on div "Press enter to add [EMAIL_ADDRESS][DOMAIN_NAME]" at bounding box center [478, 293] width 890 height 14
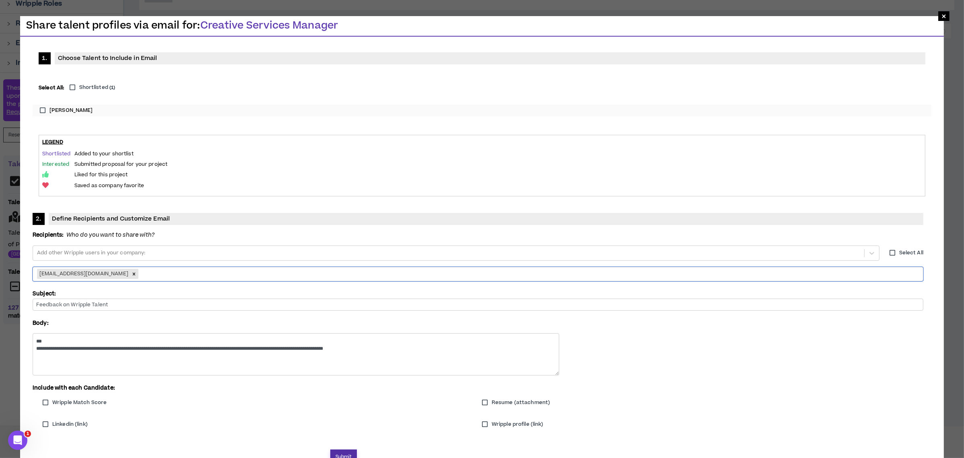
click at [344, 449] on button "Submit" at bounding box center [343, 456] width 27 height 15
click at [43, 109] on span "Must add at least one talent to share" at bounding box center [482, 111] width 898 height 6
click at [42, 109] on span "Must add at least one talent to share" at bounding box center [482, 111] width 898 height 6
click at [40, 105] on label "[PERSON_NAME]" at bounding box center [482, 111] width 892 height 12
click at [347, 449] on button "Submit" at bounding box center [343, 456] width 27 height 15
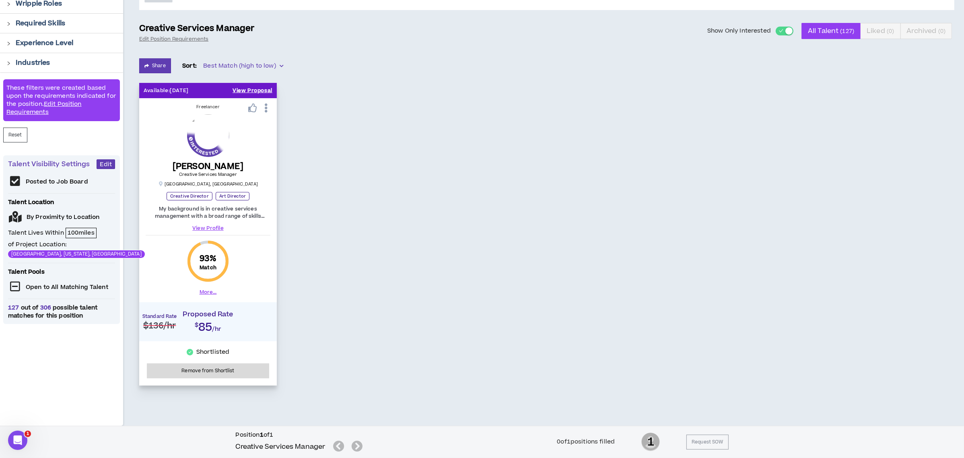
click at [258, 84] on button "View Proposal" at bounding box center [252, 90] width 40 height 15
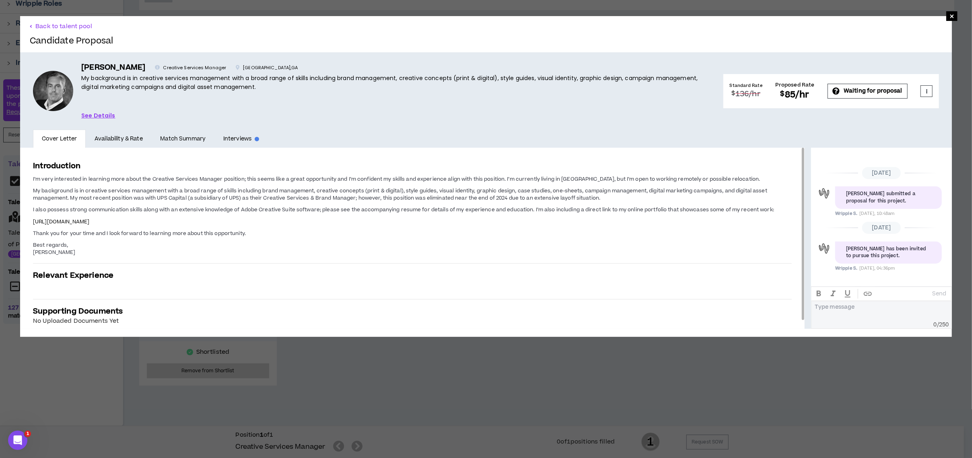
click at [201, 197] on span "My background is in creative services management with a broad range of skills i…" at bounding box center [400, 194] width 734 height 14
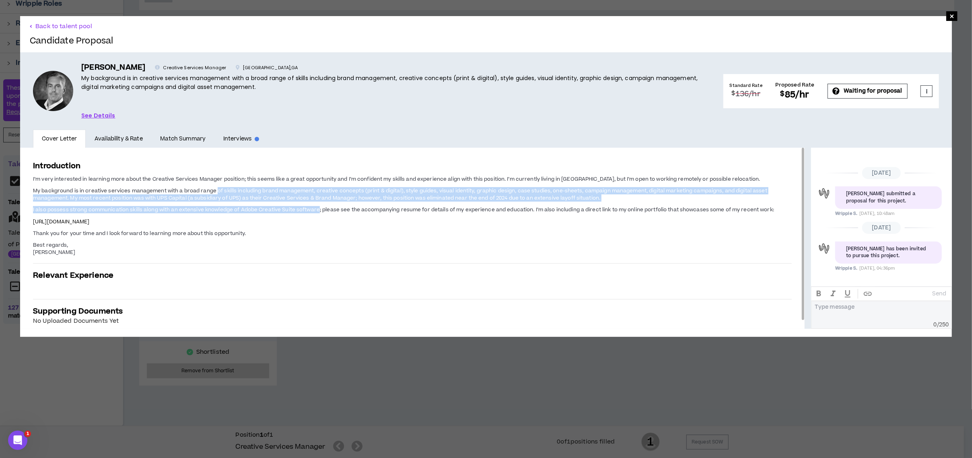
drag, startPoint x: 215, startPoint y: 189, endPoint x: 317, endPoint y: 210, distance: 103.8
click at [317, 210] on span "I’m very interested in learning more about the Creative Services Manager positi…" at bounding box center [412, 216] width 759 height 82
copy span "of skills including brand management, creative concepts (print & digital), styl…"
click at [53, 27] on button "Back to talent pool" at bounding box center [61, 27] width 63 height 8
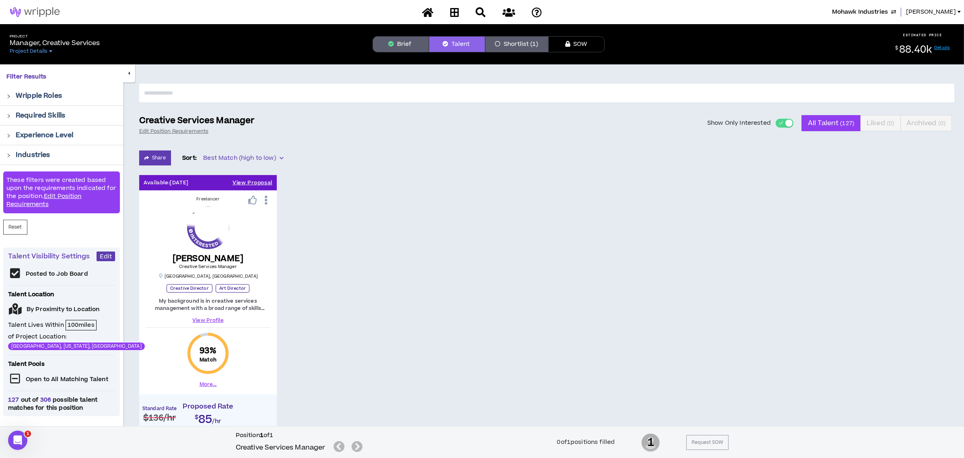
click at [401, 44] on button "Brief" at bounding box center [400, 44] width 56 height 16
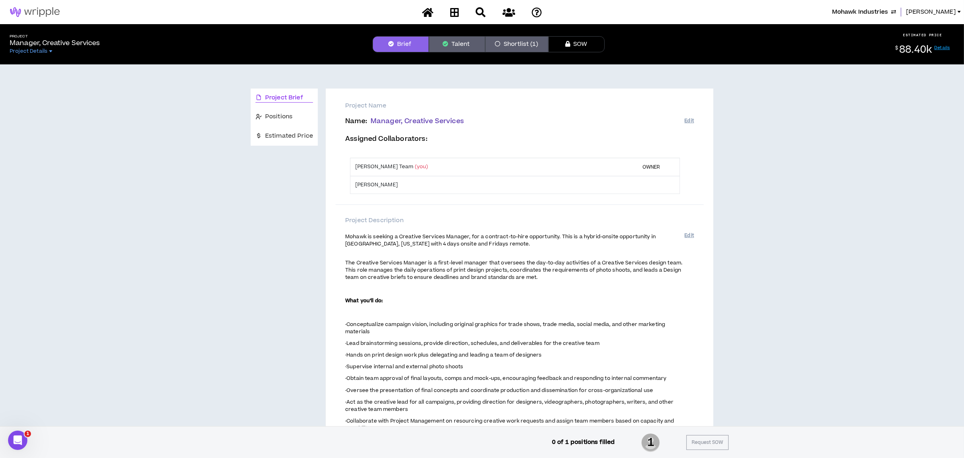
click at [434, 45] on button "Talent" at bounding box center [457, 44] width 56 height 16
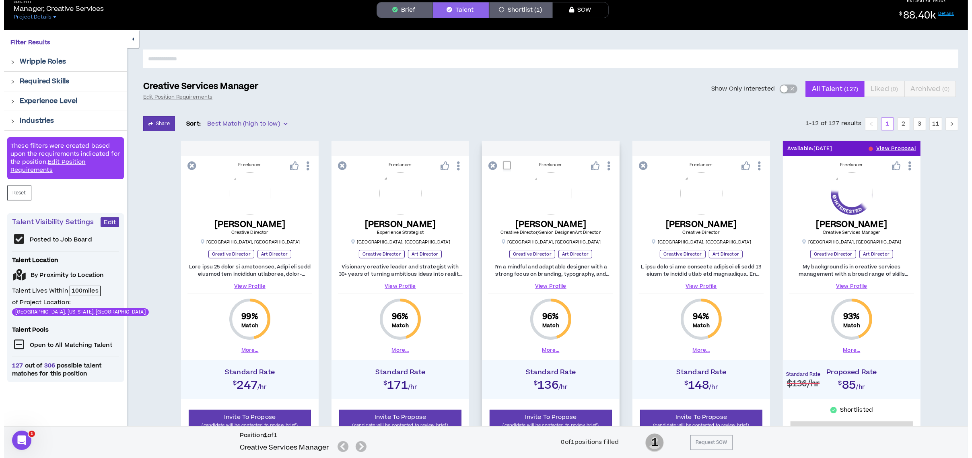
scroll to position [53, 0]
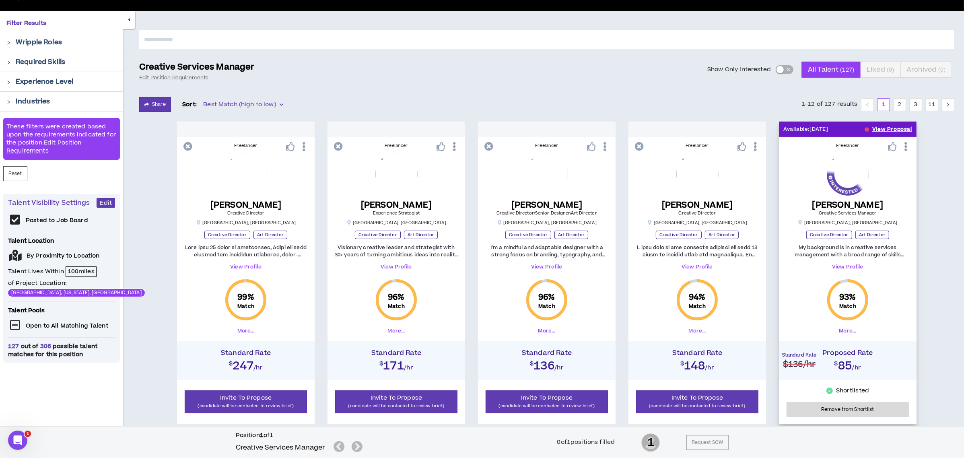
click at [883, 128] on button "View Proposal" at bounding box center [892, 128] width 40 height 15
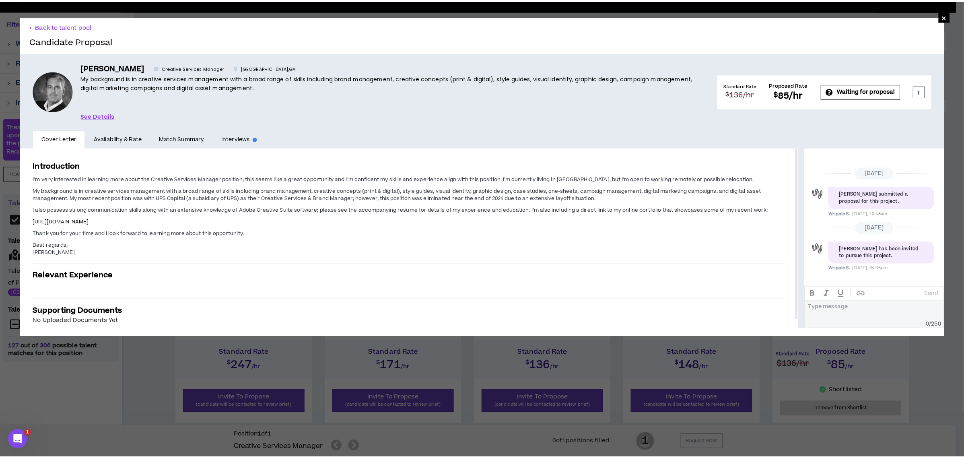
scroll to position [36, 0]
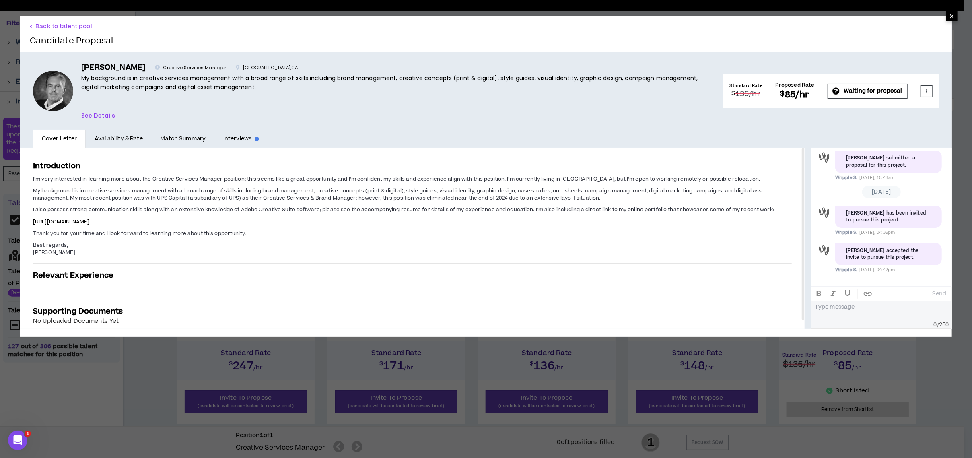
click at [949, 18] on span "×" at bounding box center [951, 16] width 5 height 10
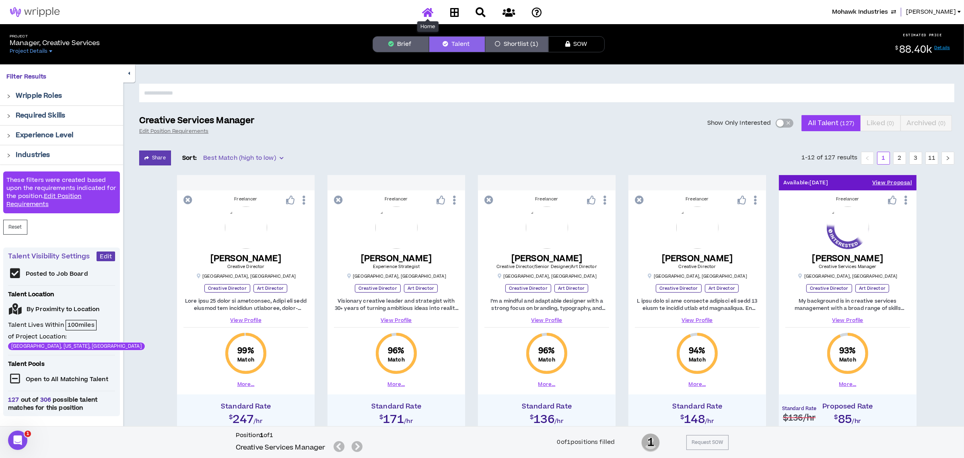
click at [429, 14] on icon at bounding box center [427, 12] width 11 height 10
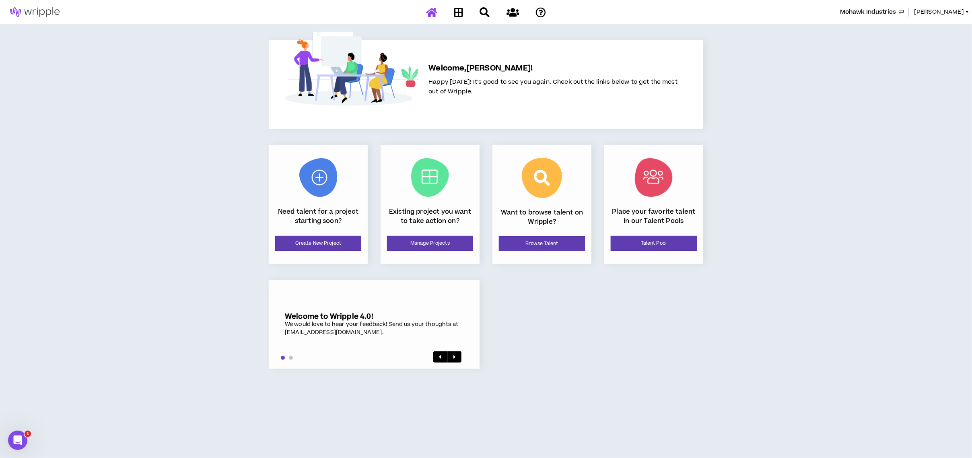
click at [858, 12] on span "Mohawk Industries" at bounding box center [868, 12] width 56 height 9
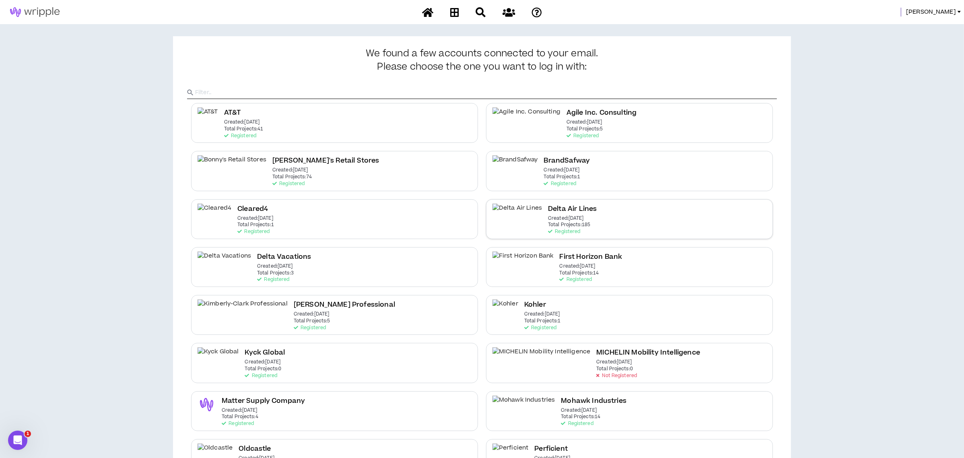
click at [548, 216] on p "Created: [DATE]" at bounding box center [566, 219] width 36 height 6
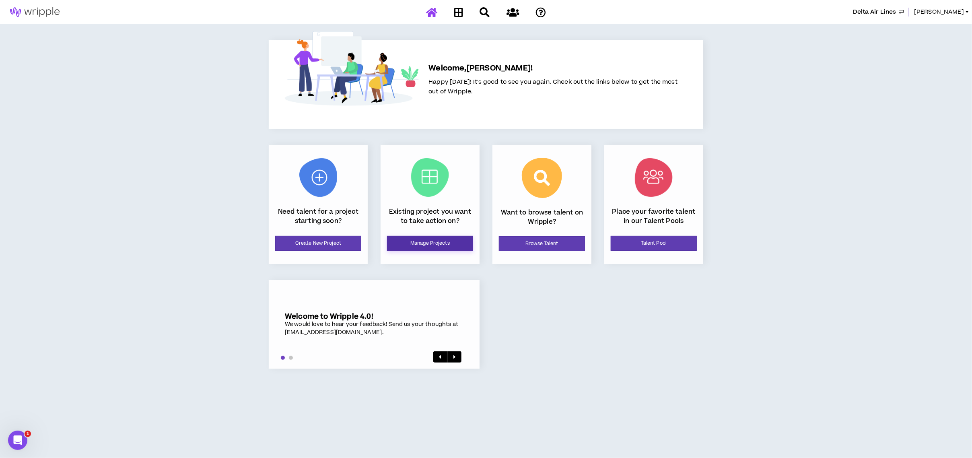
click at [431, 244] on link "Manage Projects" at bounding box center [430, 243] width 86 height 15
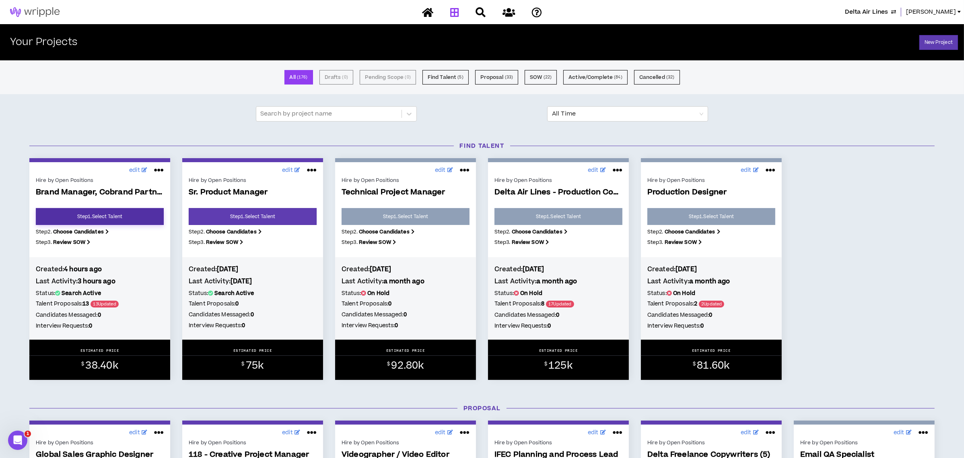
click at [118, 213] on link "Step 1 . Select Talent" at bounding box center [100, 216] width 128 height 17
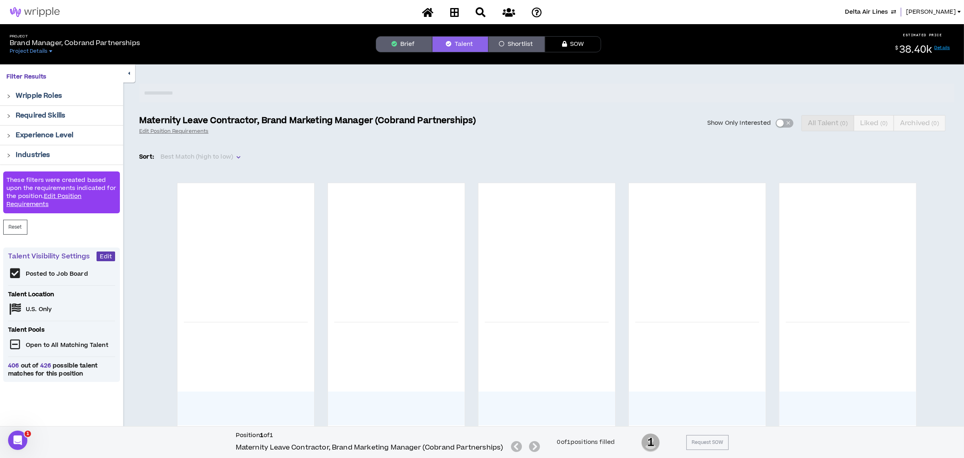
click at [401, 42] on button "Brief" at bounding box center [404, 44] width 56 height 16
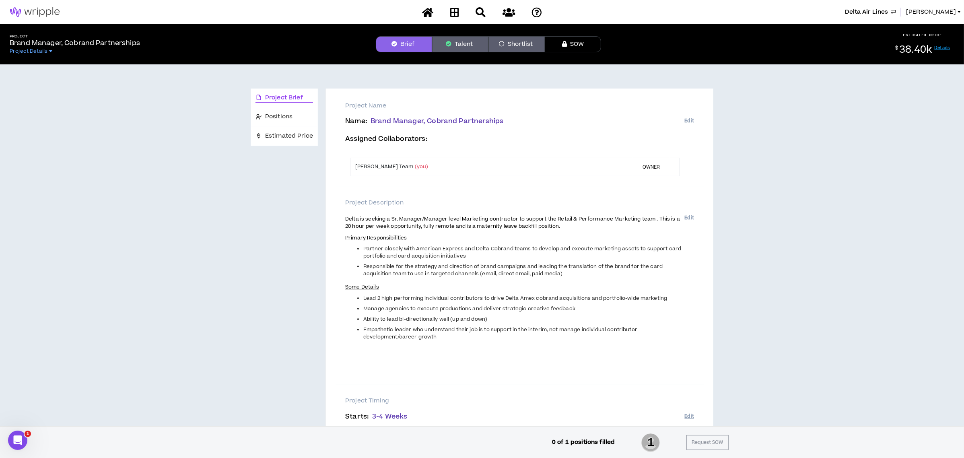
click at [452, 42] on button "Talent" at bounding box center [460, 44] width 56 height 16
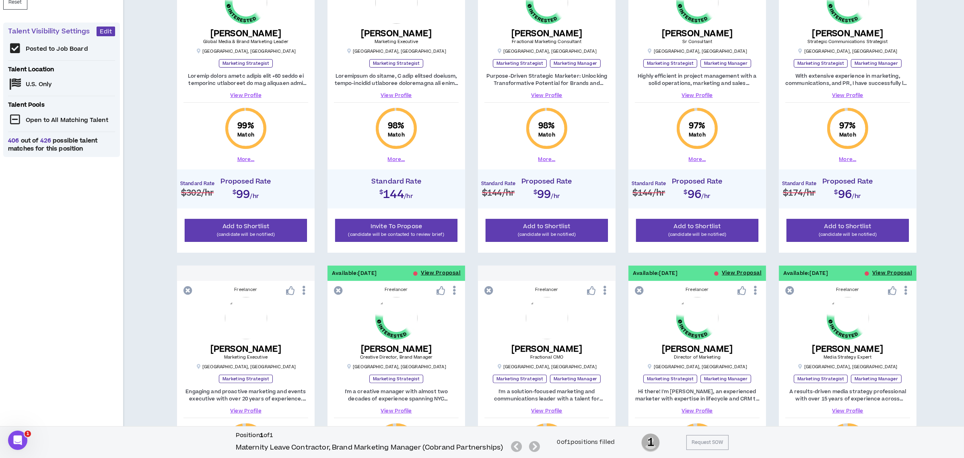
scroll to position [268, 0]
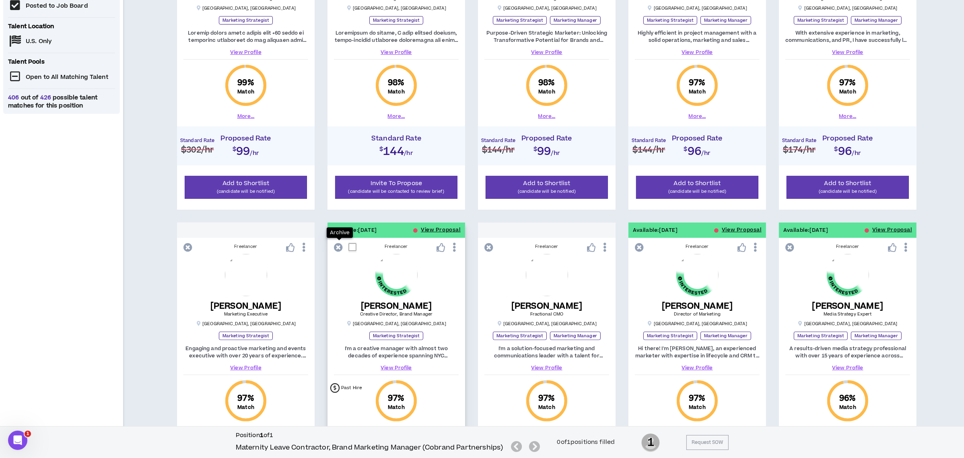
click at [338, 248] on icon at bounding box center [338, 247] width 9 height 9
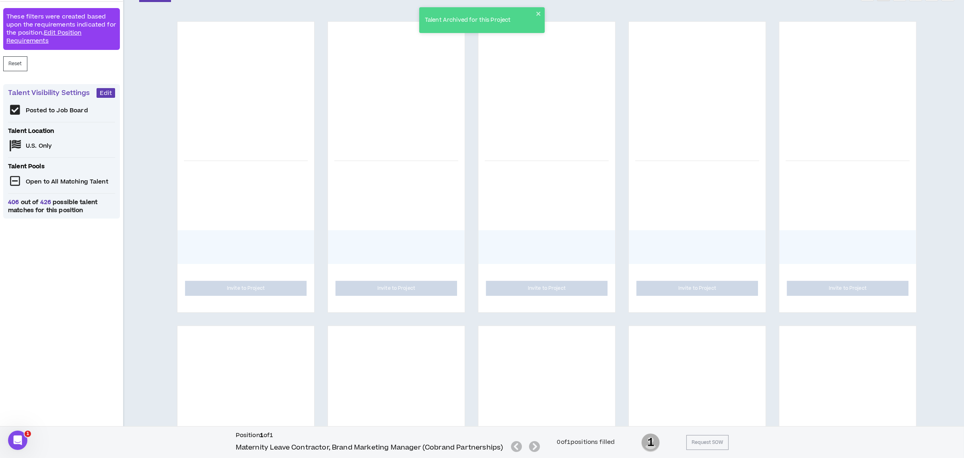
scroll to position [0, 0]
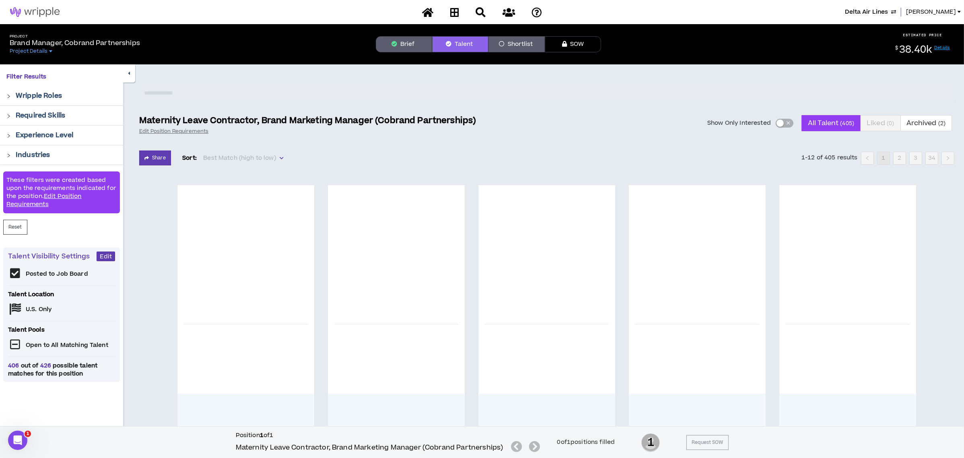
click at [780, 123] on div "button" at bounding box center [779, 122] width 7 height 7
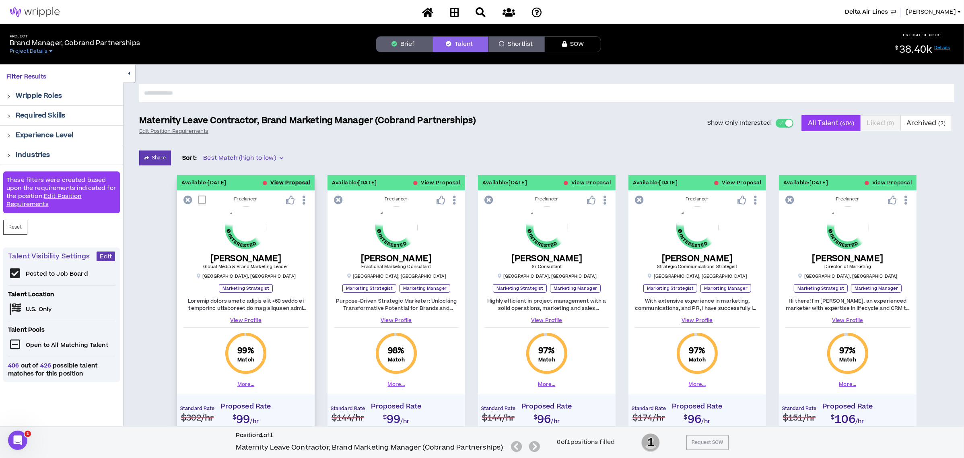
click at [297, 181] on button "View Proposal" at bounding box center [290, 182] width 40 height 15
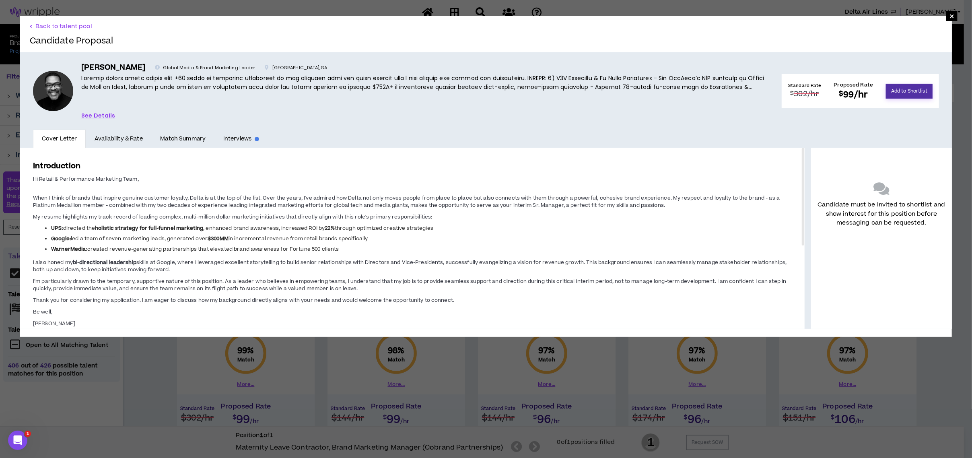
click at [901, 87] on button "Add to Shortlist" at bounding box center [909, 91] width 47 height 15
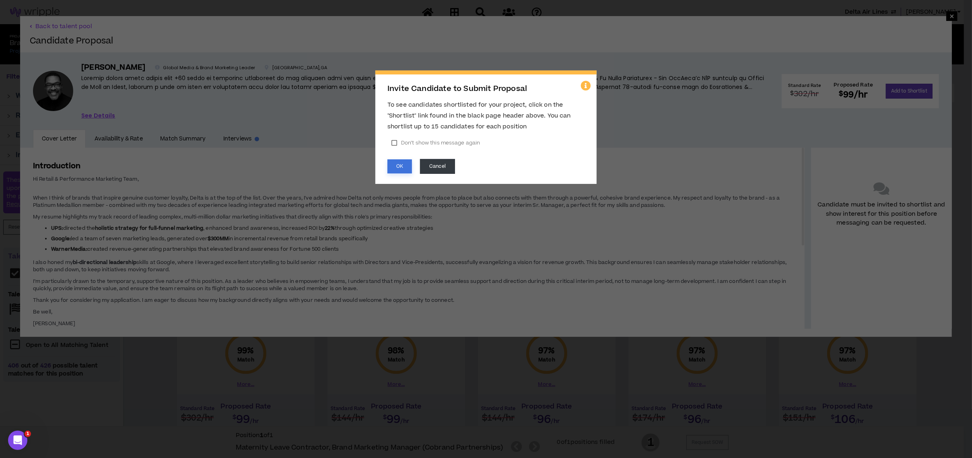
click at [402, 167] on button "OK" at bounding box center [399, 166] width 25 height 14
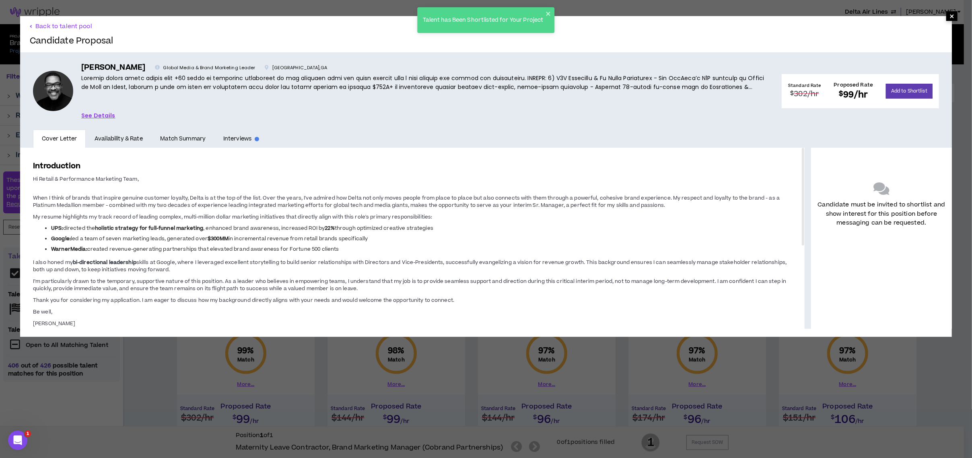
click at [949, 16] on span "×" at bounding box center [951, 16] width 5 height 10
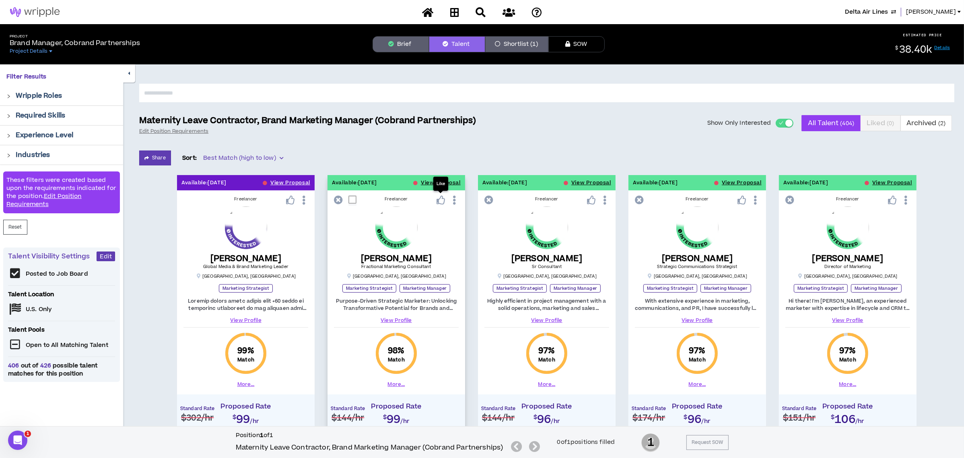
click at [438, 181] on p "Like" at bounding box center [440, 184] width 8 height 6
click at [425, 180] on button "View Proposal" at bounding box center [441, 182] width 40 height 15
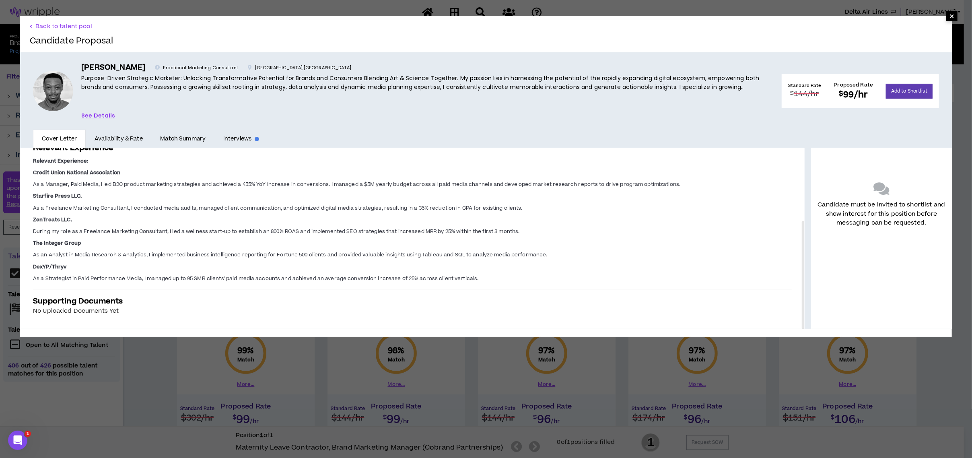
click at [949, 19] on span "×" at bounding box center [951, 16] width 5 height 10
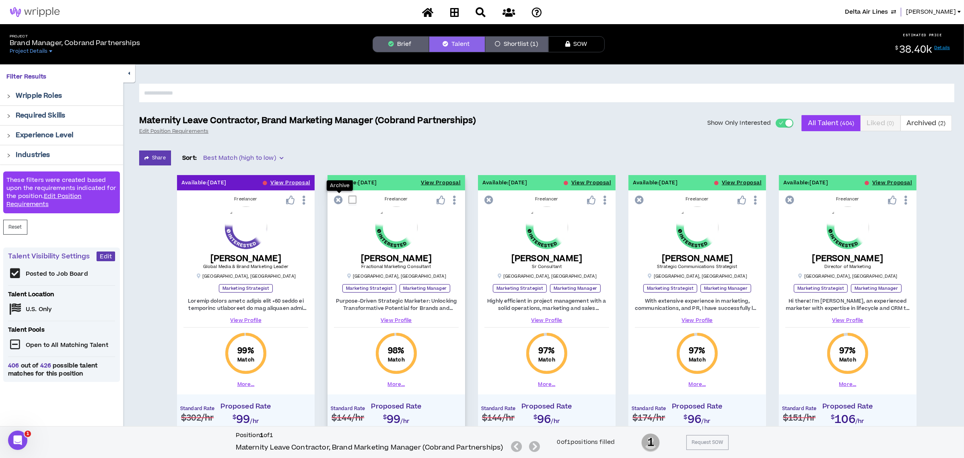
click at [339, 199] on icon at bounding box center [338, 199] width 9 height 9
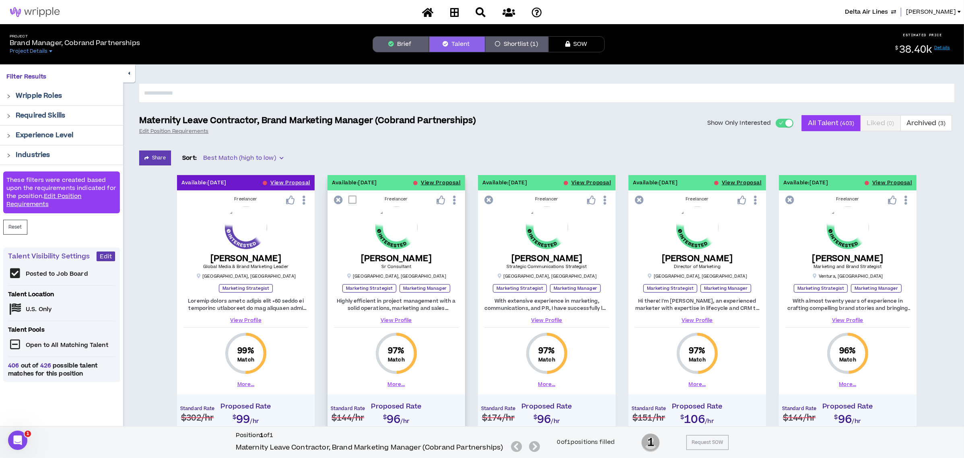
click at [339, 201] on icon at bounding box center [338, 199] width 9 height 9
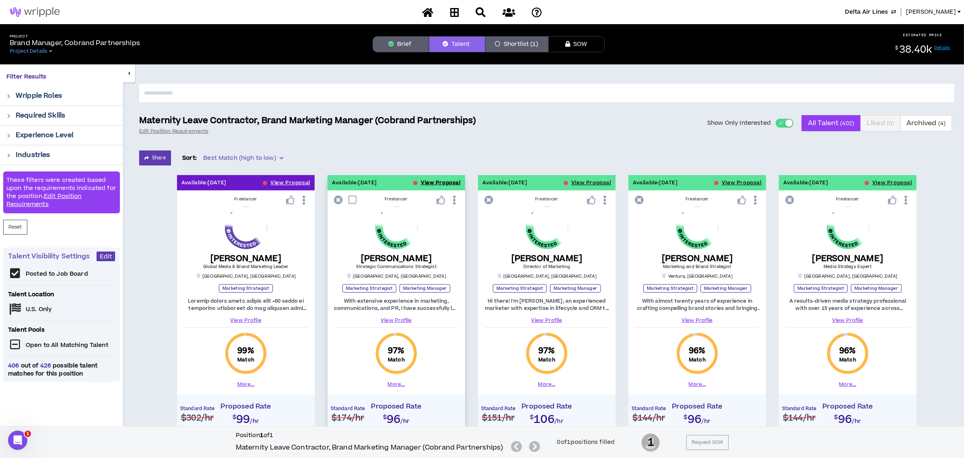
click at [433, 182] on button "View Proposal" at bounding box center [441, 182] width 40 height 15
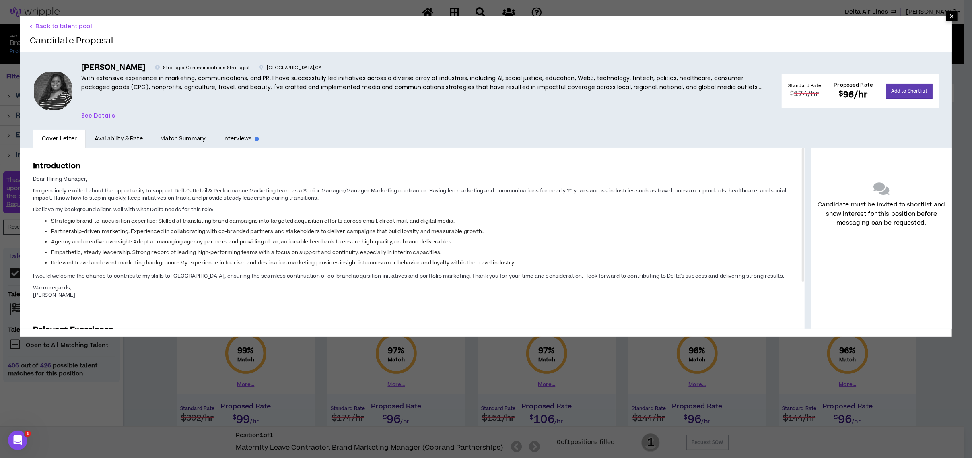
click at [949, 17] on span "×" at bounding box center [951, 16] width 5 height 10
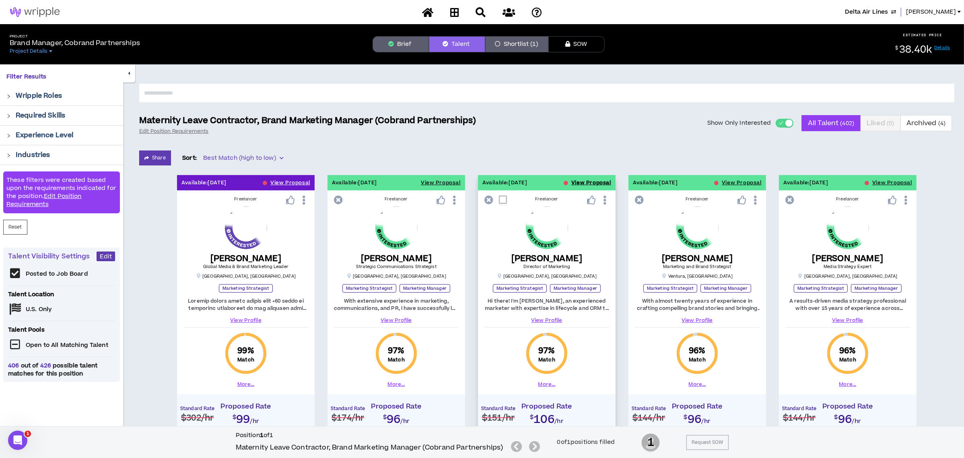
click at [586, 176] on button "View Proposal" at bounding box center [591, 182] width 40 height 15
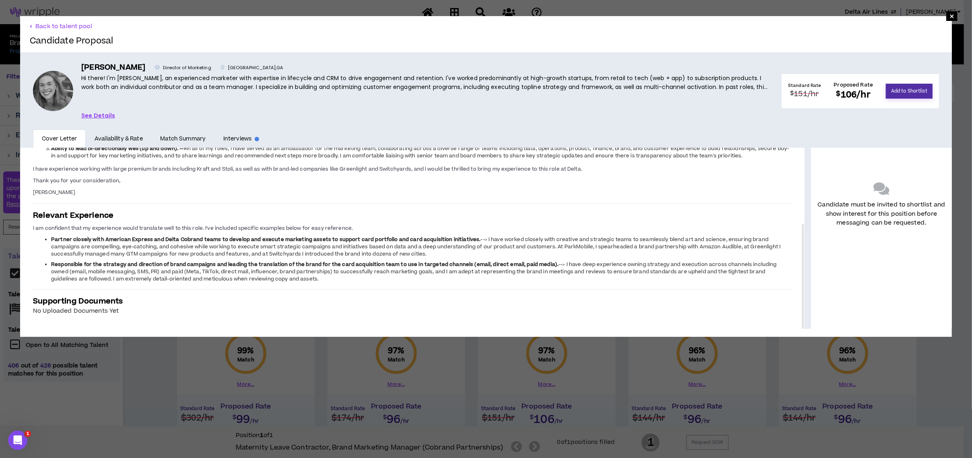
click at [896, 84] on button "Add to Shortlist" at bounding box center [909, 91] width 47 height 15
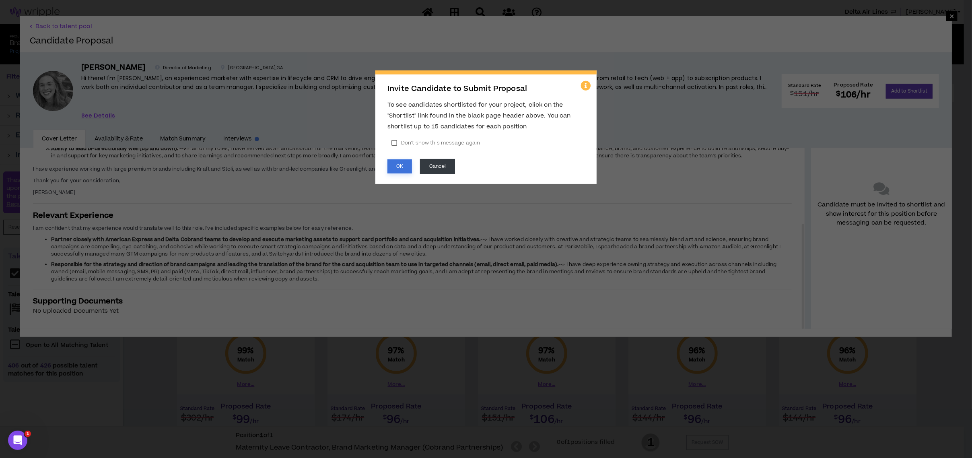
click at [403, 164] on button "OK" at bounding box center [399, 166] width 25 height 14
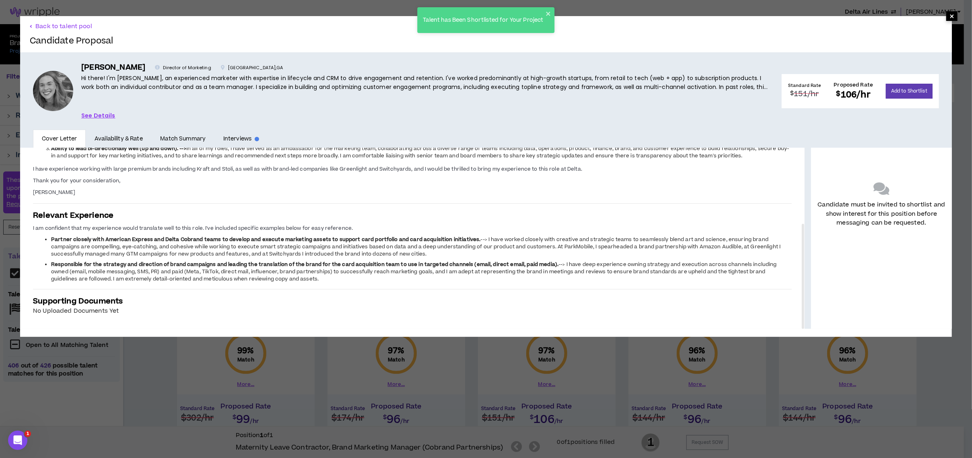
click at [949, 16] on span "×" at bounding box center [951, 16] width 5 height 10
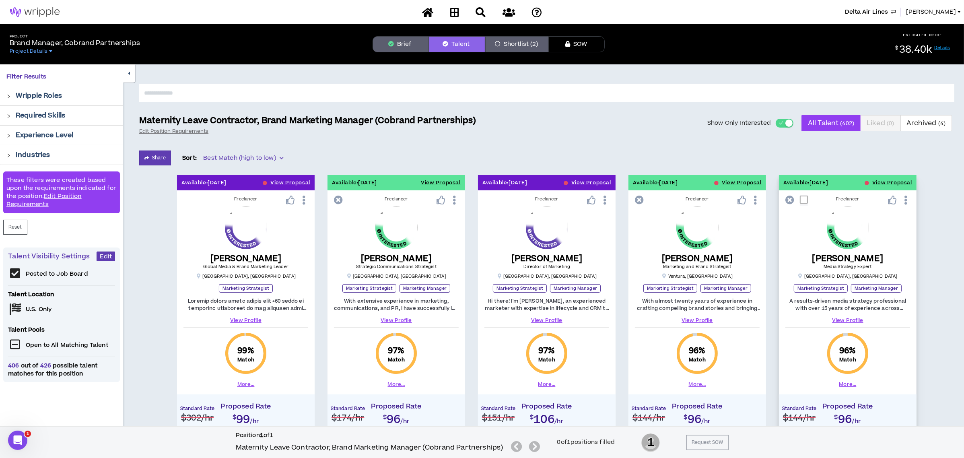
scroll to position [53, 0]
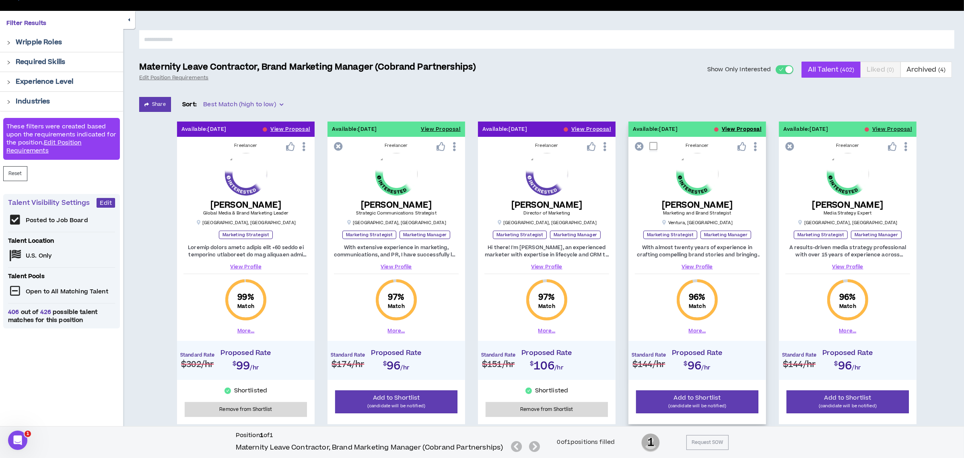
click at [729, 127] on button "View Proposal" at bounding box center [742, 128] width 40 height 15
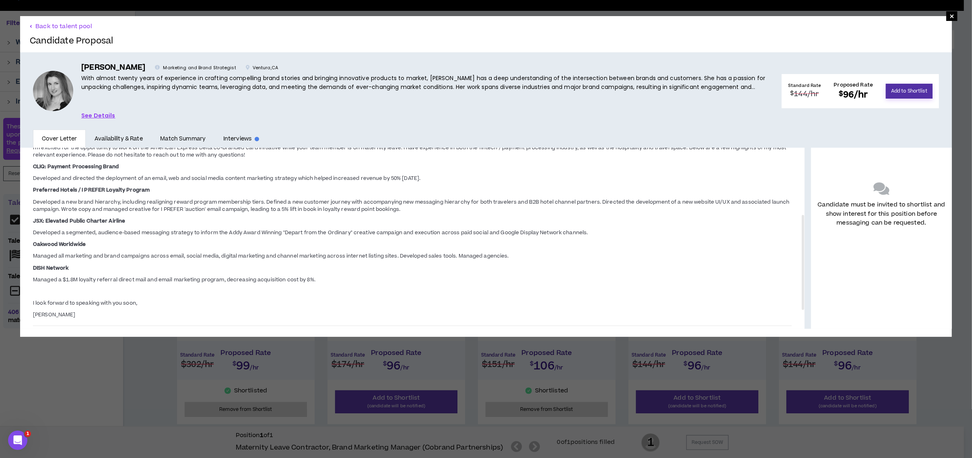
click at [887, 91] on button "Add to Shortlist" at bounding box center [909, 91] width 47 height 15
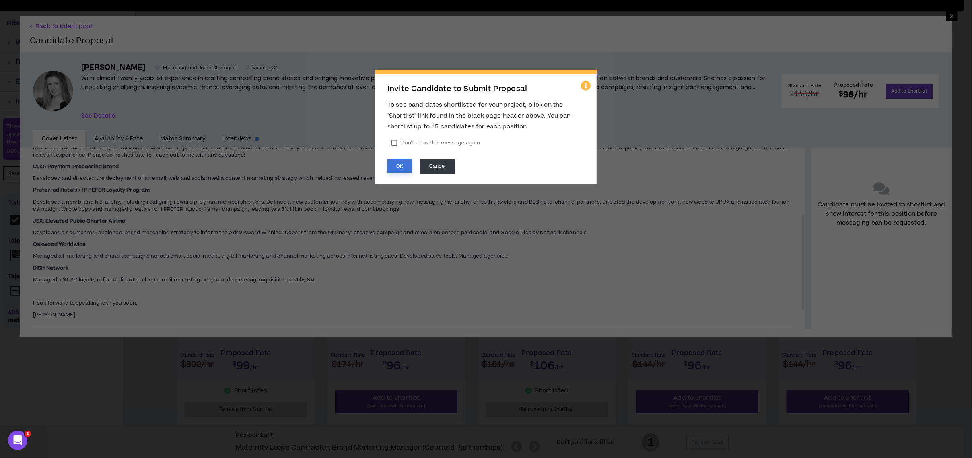
click at [399, 162] on button "OK" at bounding box center [399, 166] width 25 height 14
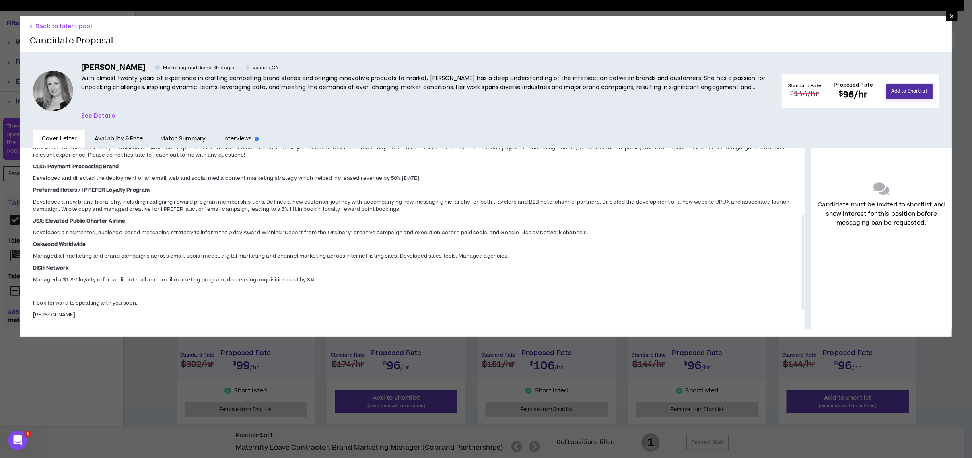
click at [888, 89] on button "Add to Shortlist" at bounding box center [909, 91] width 47 height 15
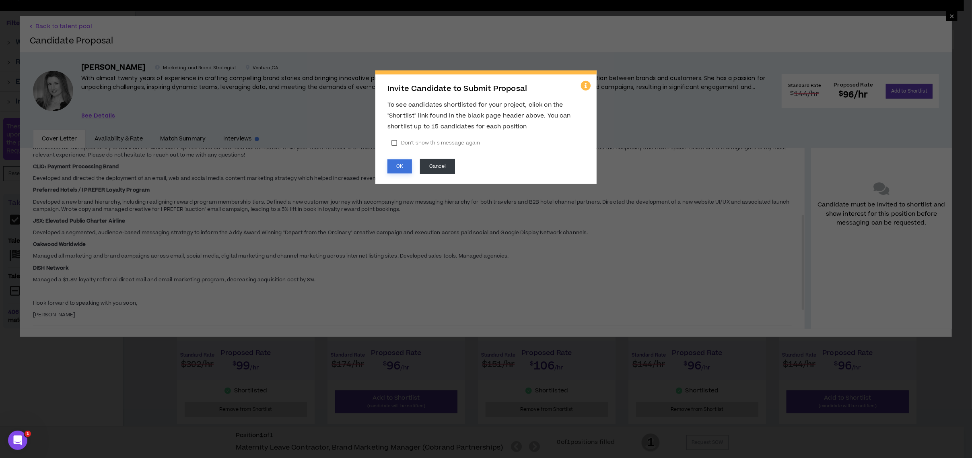
click at [397, 162] on button "OK" at bounding box center [399, 166] width 25 height 14
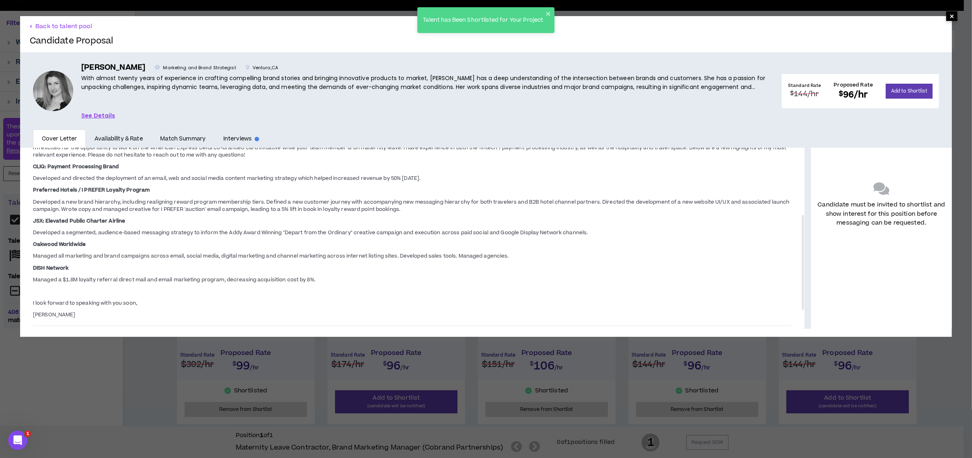
click at [949, 17] on span "×" at bounding box center [951, 16] width 5 height 10
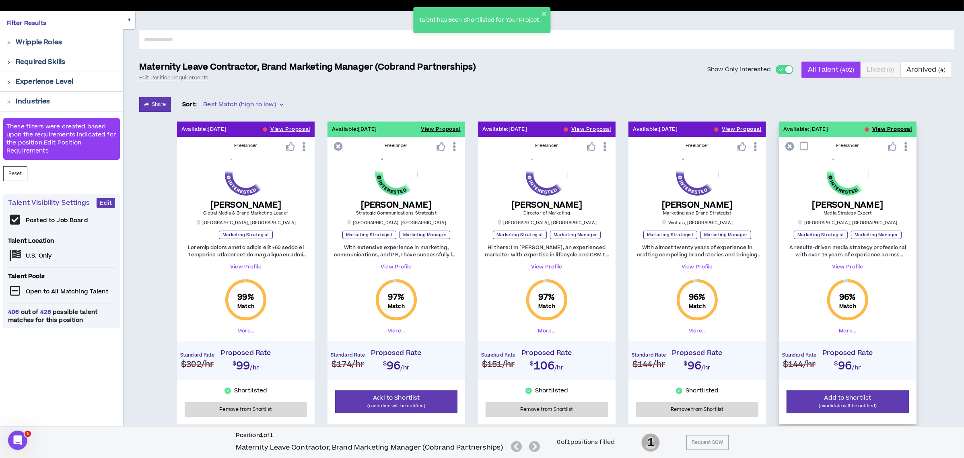
click at [889, 125] on button "View Proposal" at bounding box center [892, 128] width 40 height 15
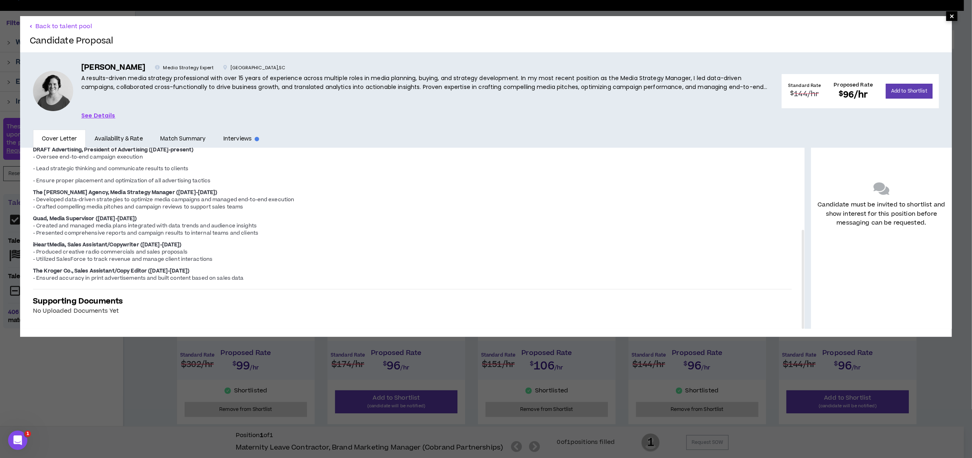
click at [949, 16] on span "×" at bounding box center [951, 16] width 5 height 10
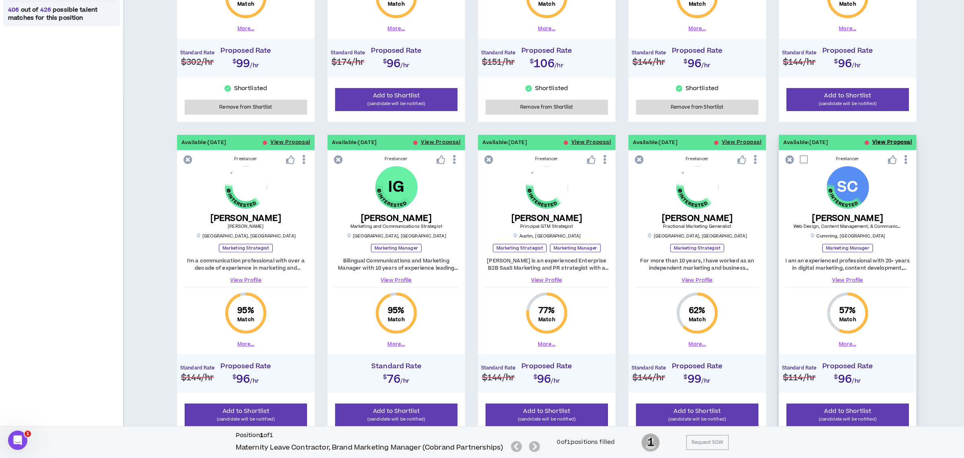
scroll to position [407, 0]
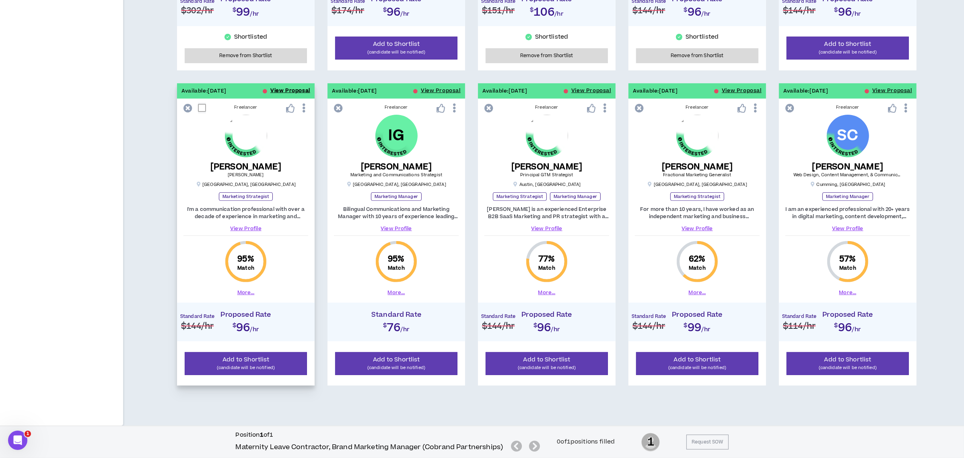
click at [289, 87] on button "View Proposal" at bounding box center [290, 90] width 40 height 15
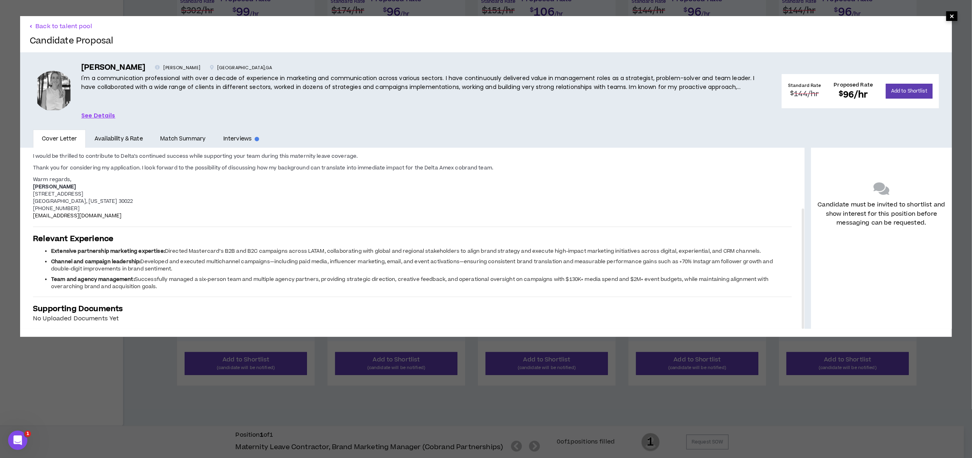
click at [949, 11] on span "×" at bounding box center [951, 16] width 5 height 10
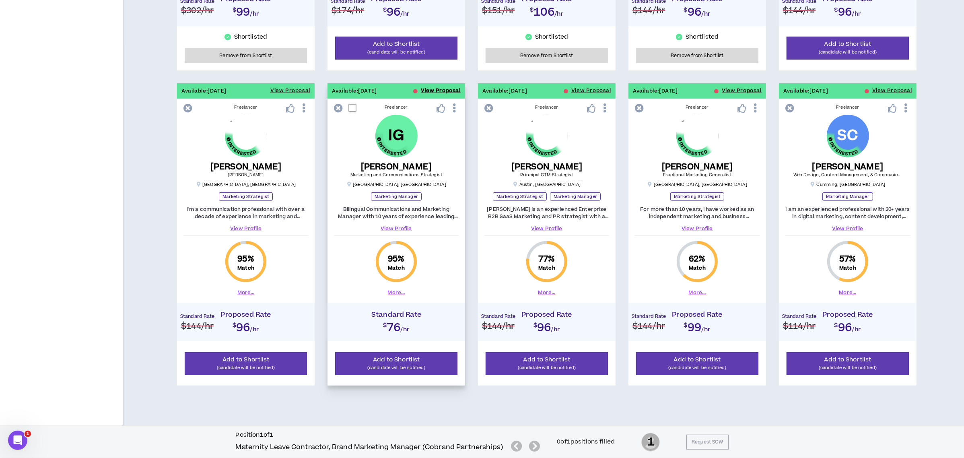
click at [436, 88] on button "View Proposal" at bounding box center [441, 90] width 40 height 15
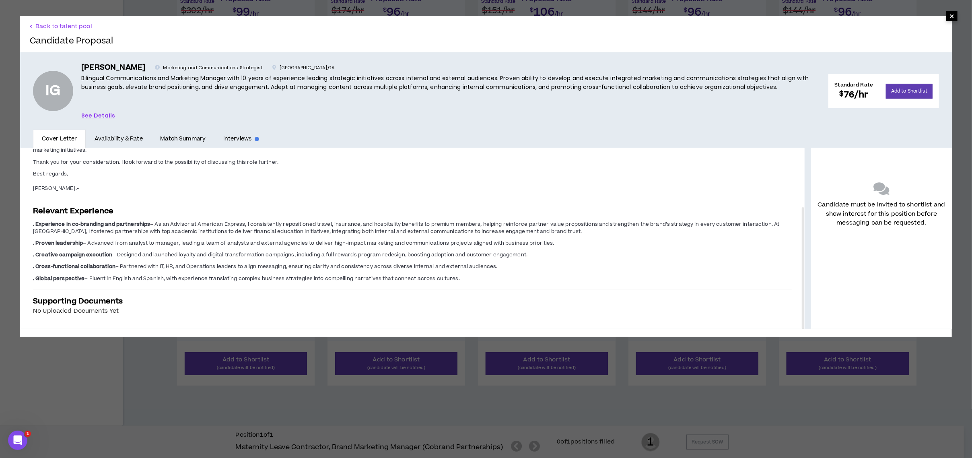
click at [946, 19] on span "×" at bounding box center [951, 16] width 11 height 10
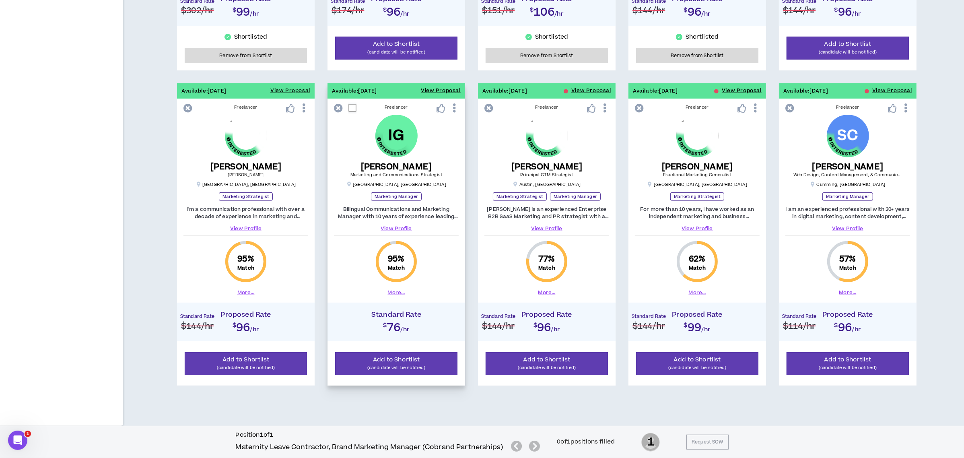
click at [436, 107] on icon at bounding box center [440, 108] width 9 height 9
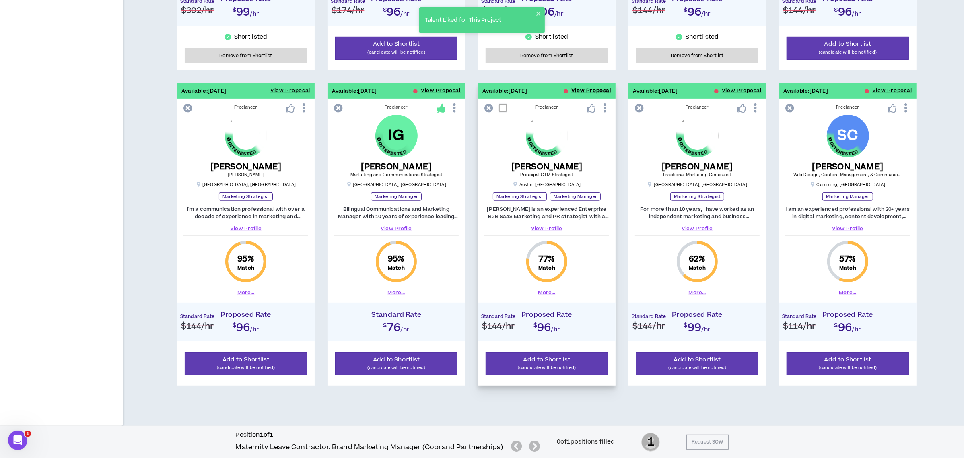
click at [583, 89] on button "View Proposal" at bounding box center [591, 90] width 40 height 15
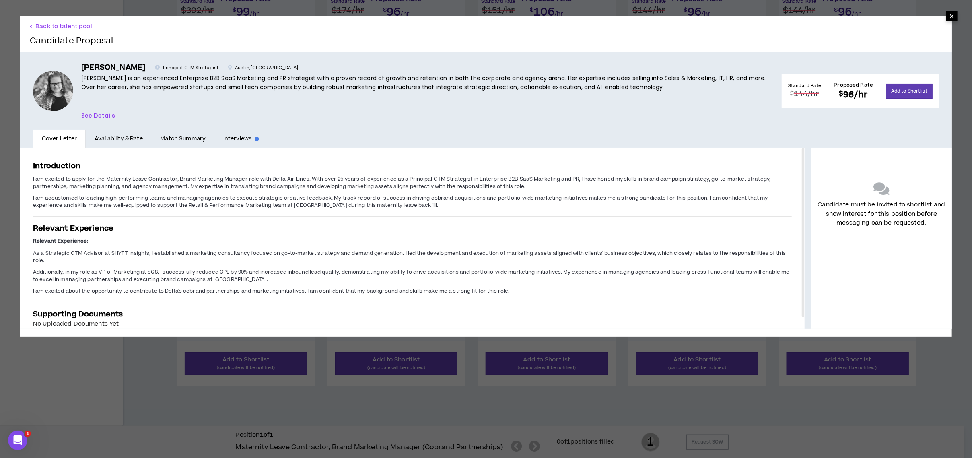
click at [949, 18] on span "×" at bounding box center [951, 16] width 5 height 10
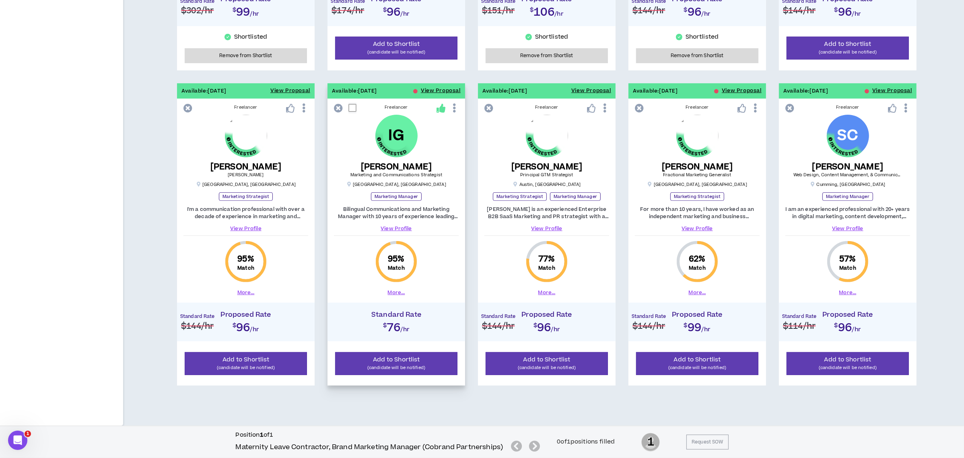
click at [387, 229] on link "View Profile" at bounding box center [396, 228] width 125 height 7
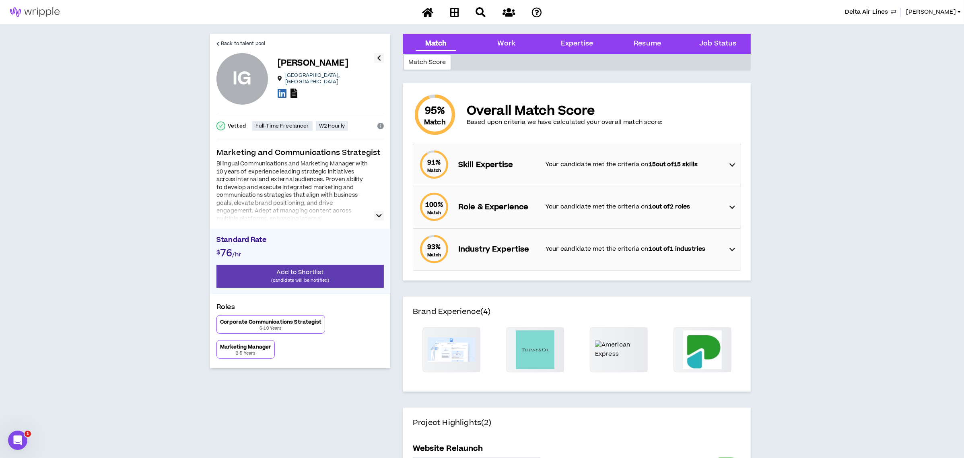
click at [295, 91] on icon at bounding box center [293, 92] width 7 height 9
click at [222, 40] on span "Back to talent pool" at bounding box center [243, 44] width 44 height 8
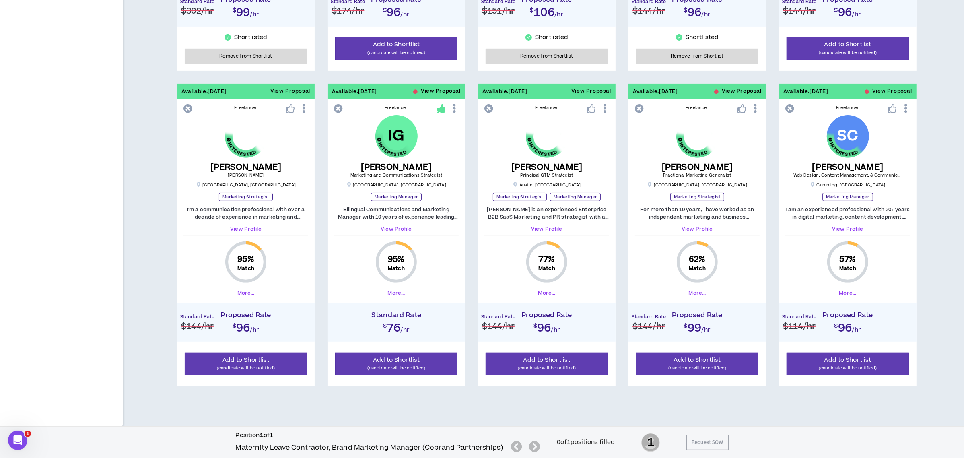
scroll to position [407, 0]
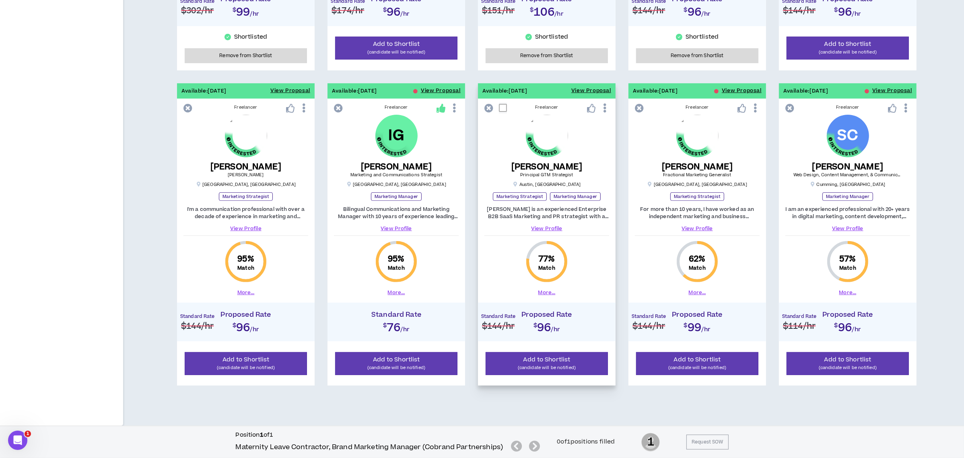
click at [552, 228] on link "View Profile" at bounding box center [546, 228] width 125 height 7
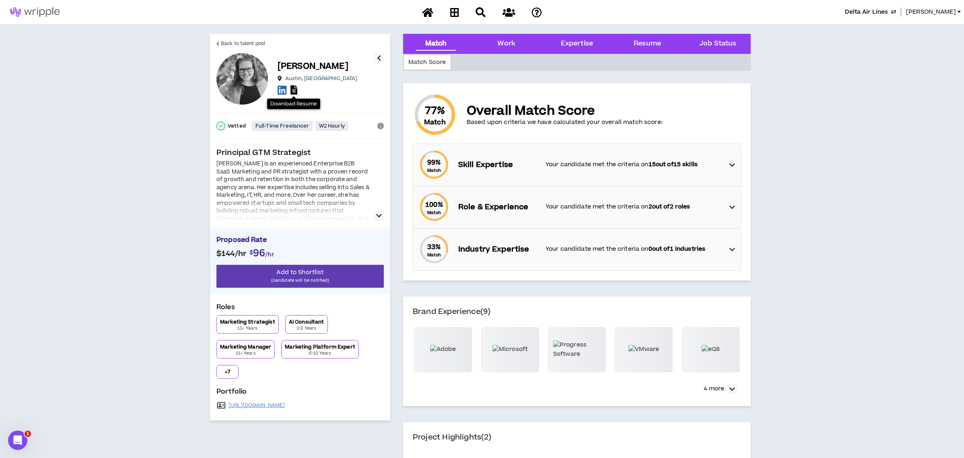
click at [295, 88] on icon at bounding box center [293, 89] width 7 height 9
click at [254, 42] on span "Back to talent pool" at bounding box center [243, 44] width 44 height 8
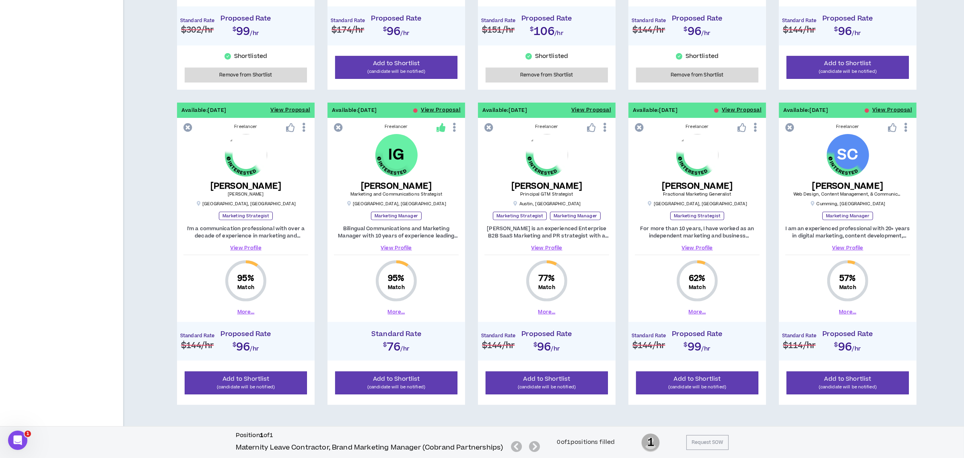
scroll to position [407, 0]
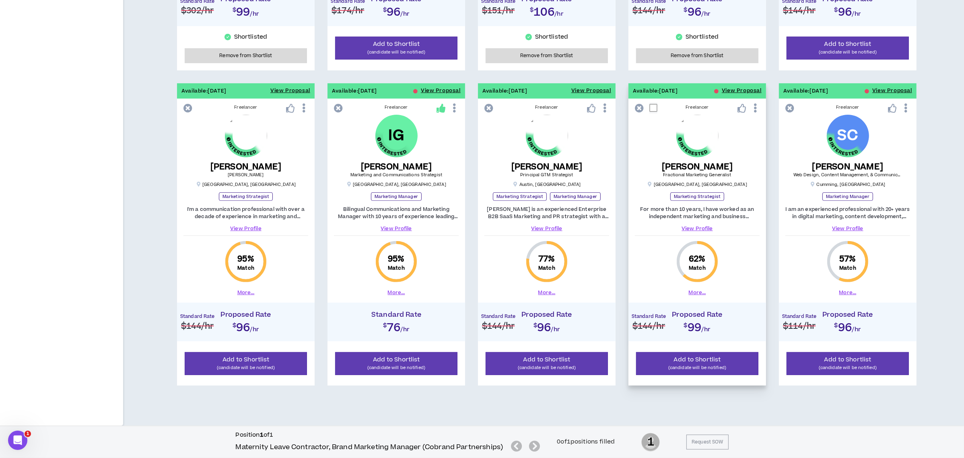
click at [690, 231] on link "View Profile" at bounding box center [697, 228] width 125 height 7
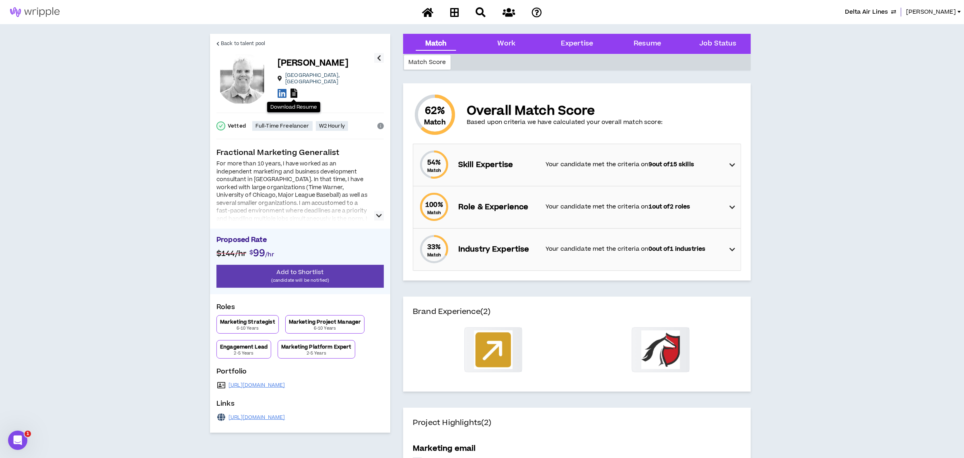
click at [294, 91] on icon at bounding box center [293, 92] width 7 height 9
click at [233, 41] on span "Back to talent pool" at bounding box center [243, 44] width 44 height 8
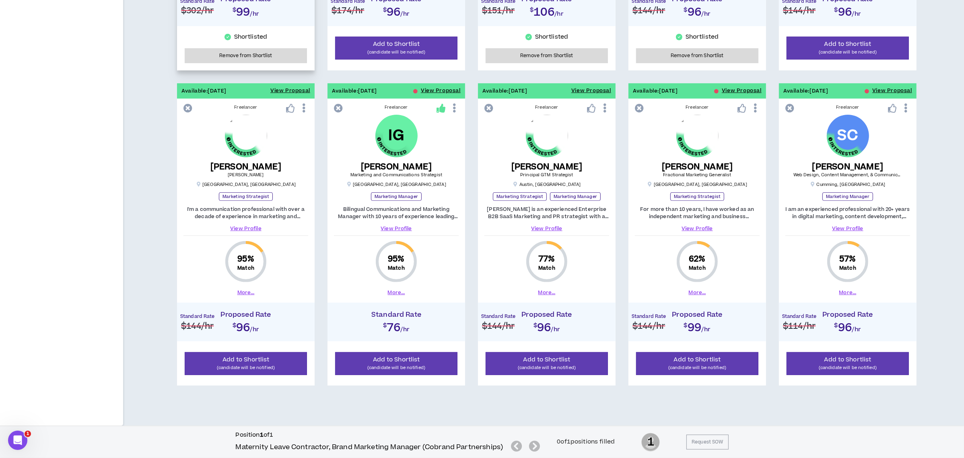
scroll to position [407, 0]
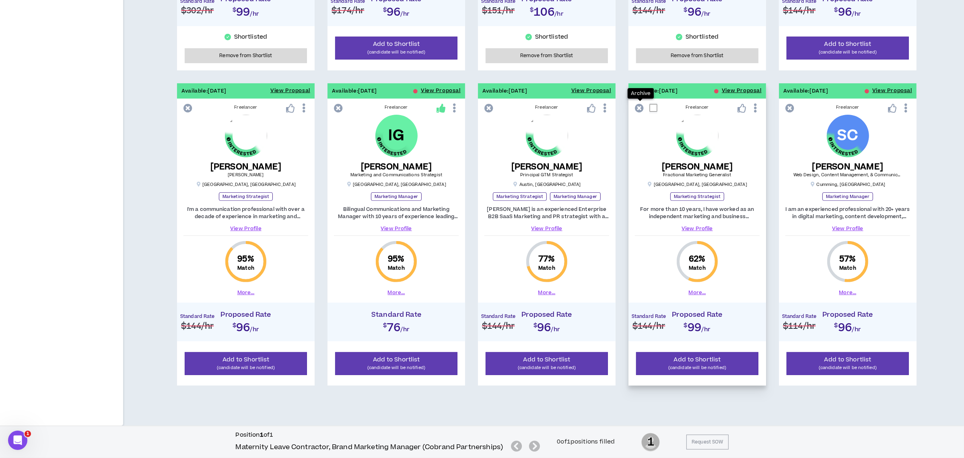
click at [636, 106] on icon at bounding box center [639, 108] width 9 height 9
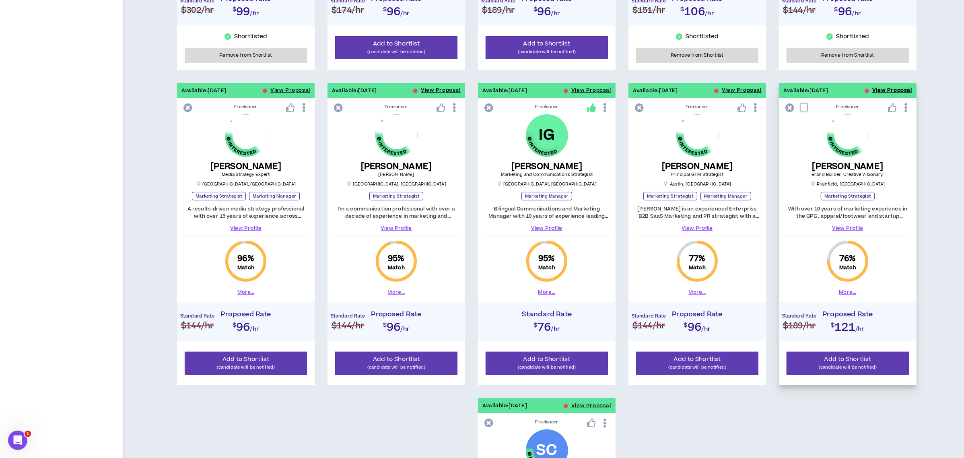
click at [878, 91] on button "View Proposal" at bounding box center [892, 90] width 40 height 15
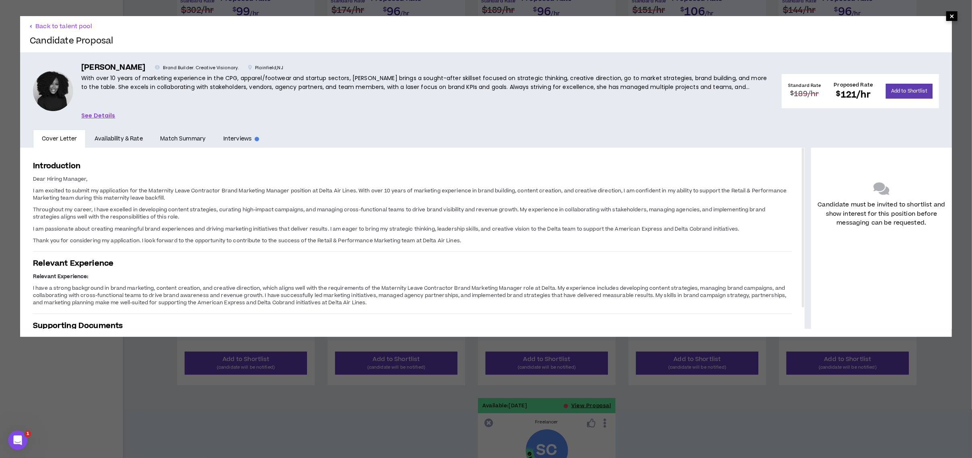
click at [949, 19] on span "×" at bounding box center [951, 16] width 5 height 10
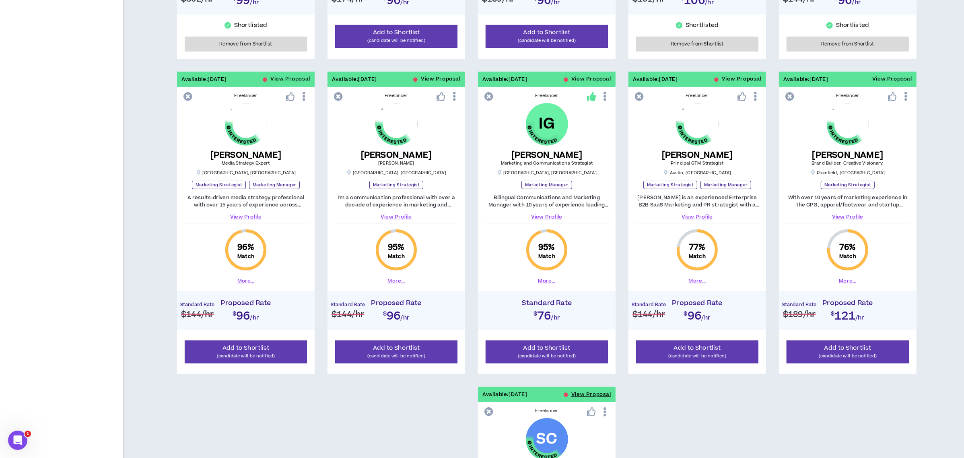
scroll to position [568, 0]
